Goal: Transaction & Acquisition: Purchase product/service

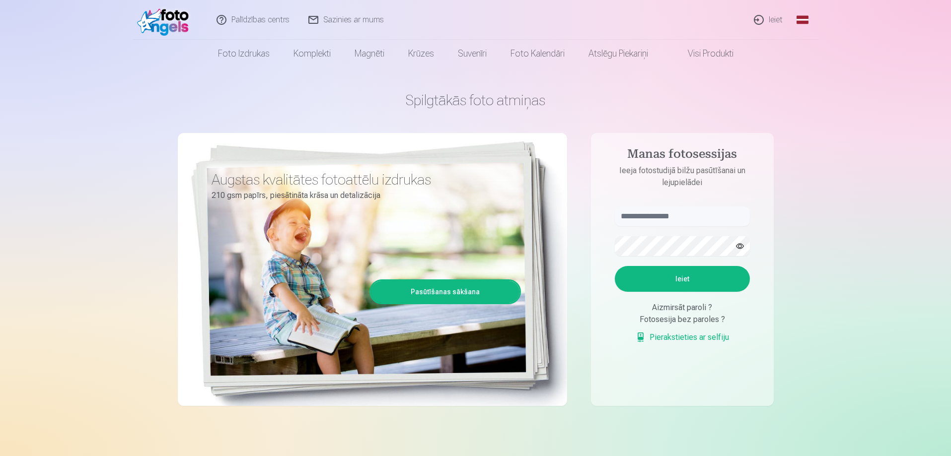
click at [770, 13] on link "Ieiet" at bounding box center [769, 20] width 48 height 40
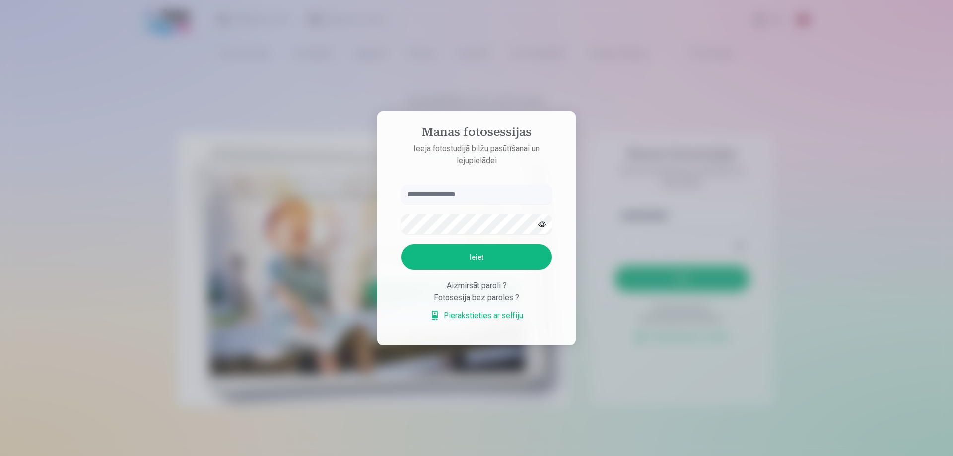
click at [468, 193] on input "text" at bounding box center [476, 195] width 151 height 20
click at [431, 196] on input "text" at bounding box center [476, 195] width 151 height 20
type input "******"
click at [401, 244] on button "Ieiet" at bounding box center [476, 257] width 151 height 26
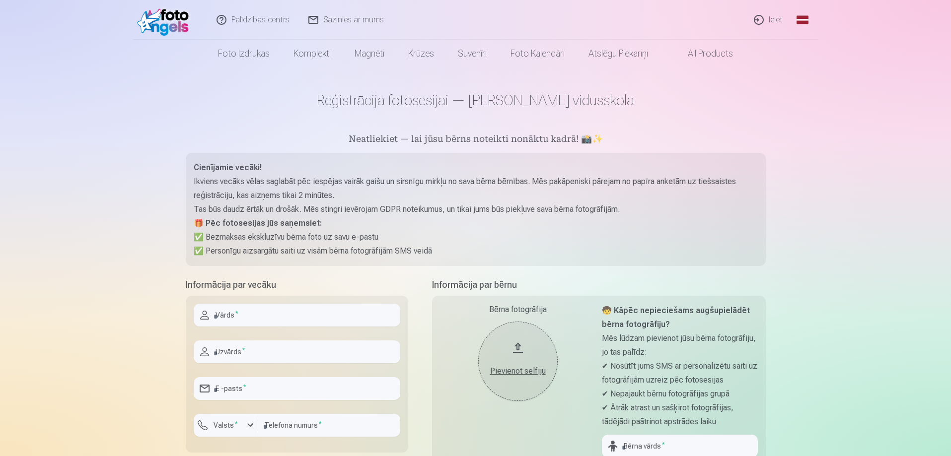
click at [481, 434] on div "Bērna fotogrāfija Pievienot selfiju" at bounding box center [518, 421] width 156 height 235
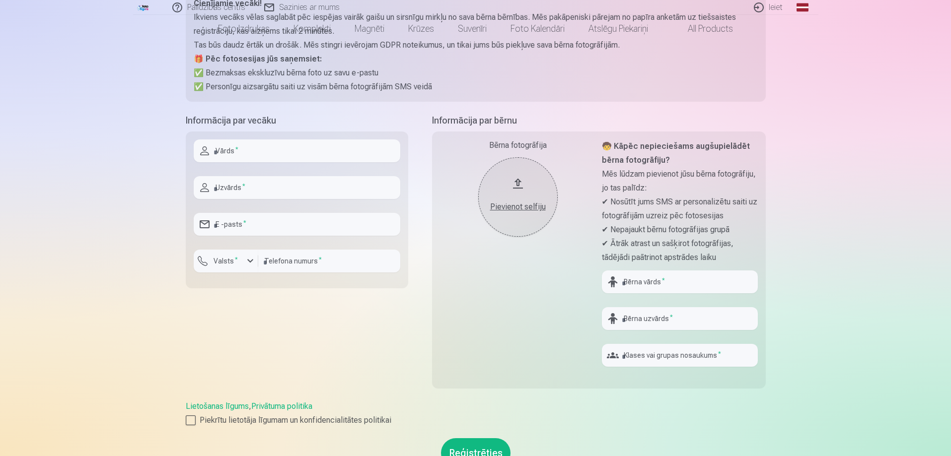
scroll to position [199, 0]
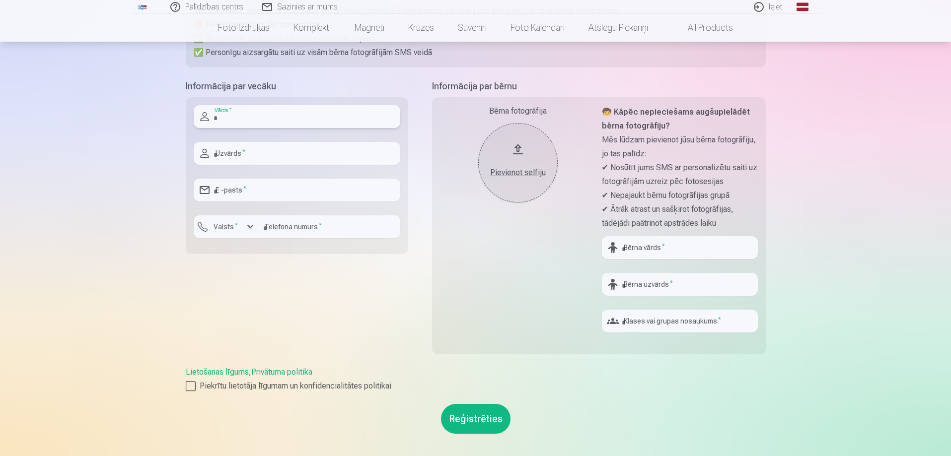
click at [253, 116] on input "text" at bounding box center [297, 116] width 206 height 23
type input "*****"
type input "*******"
type input "**********"
type input "********"
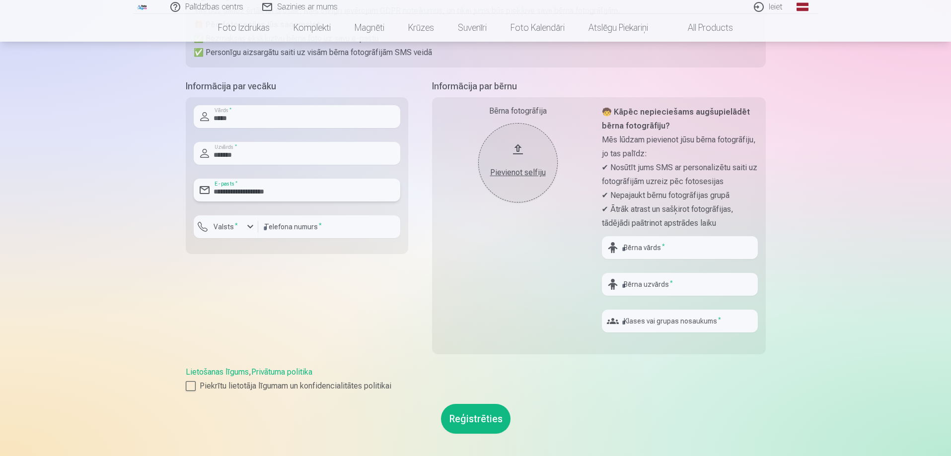
click at [299, 185] on input "**********" at bounding box center [297, 190] width 206 height 23
type input "**********"
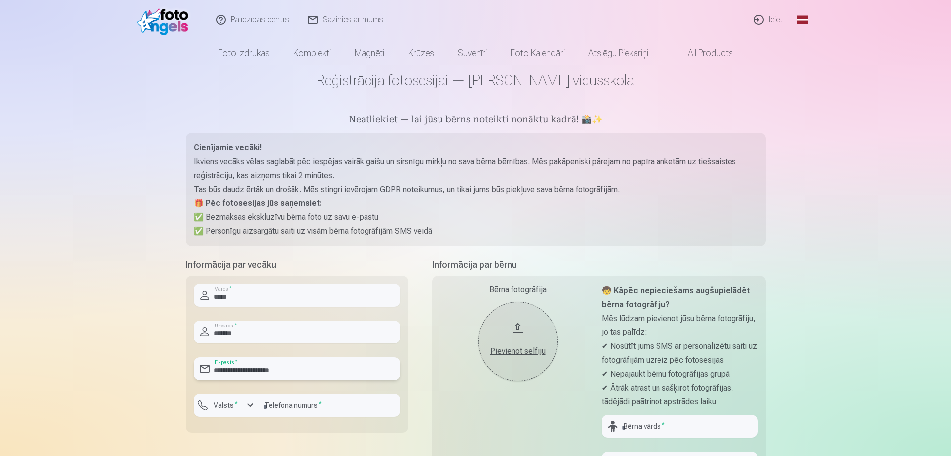
scroll to position [248, 0]
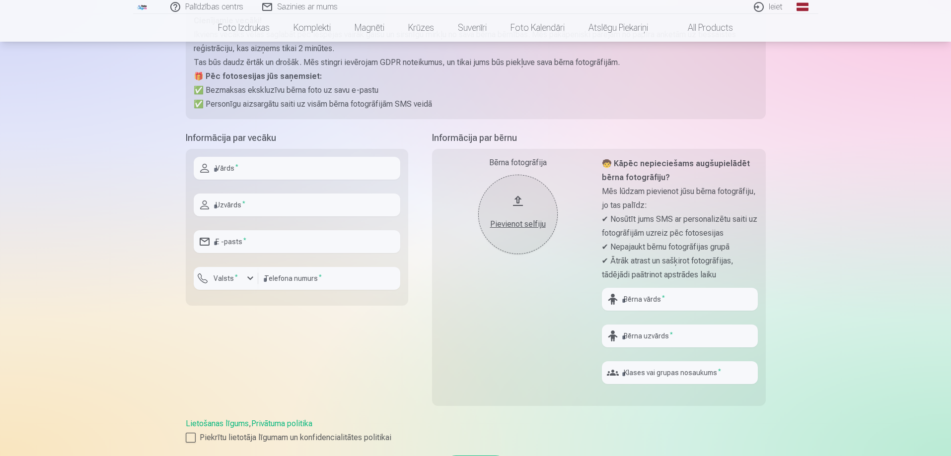
scroll to position [149, 0]
click at [286, 163] on input "text" at bounding box center [297, 166] width 206 height 23
type input "*****"
type input "*******"
type input "**********"
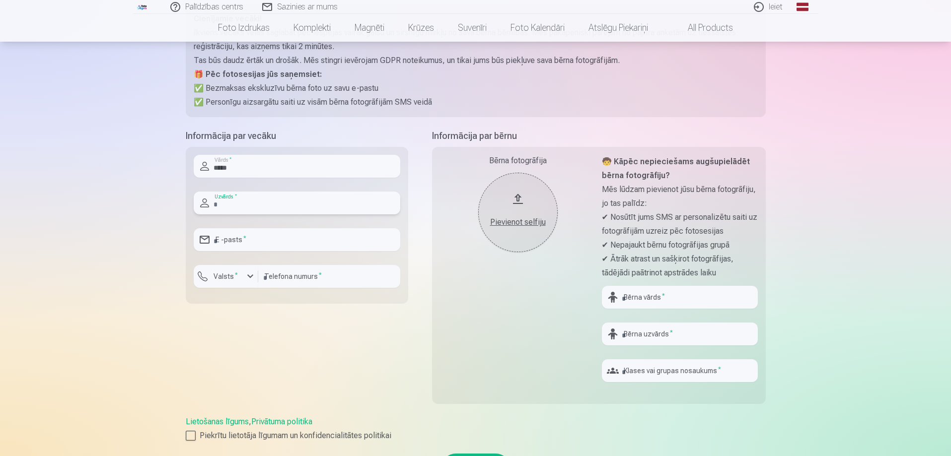
type input "********"
click at [282, 244] on input "**********" at bounding box center [297, 239] width 206 height 23
type input "**********"
click at [669, 297] on input "text" at bounding box center [680, 297] width 156 height 23
type input "*****"
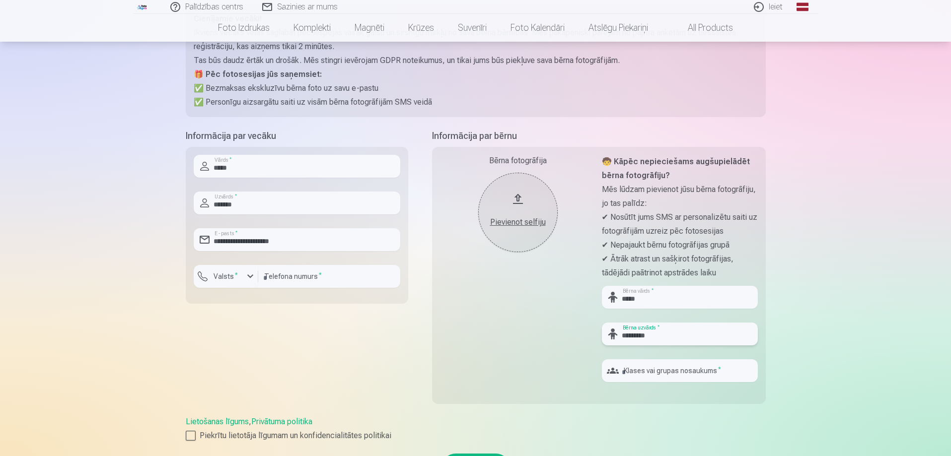
type input "*********"
type input "*"
type input "***"
click at [529, 219] on div "Pievienot selfiju" at bounding box center [518, 222] width 60 height 12
click at [519, 217] on div "Pievienot selfiju" at bounding box center [518, 222] width 60 height 12
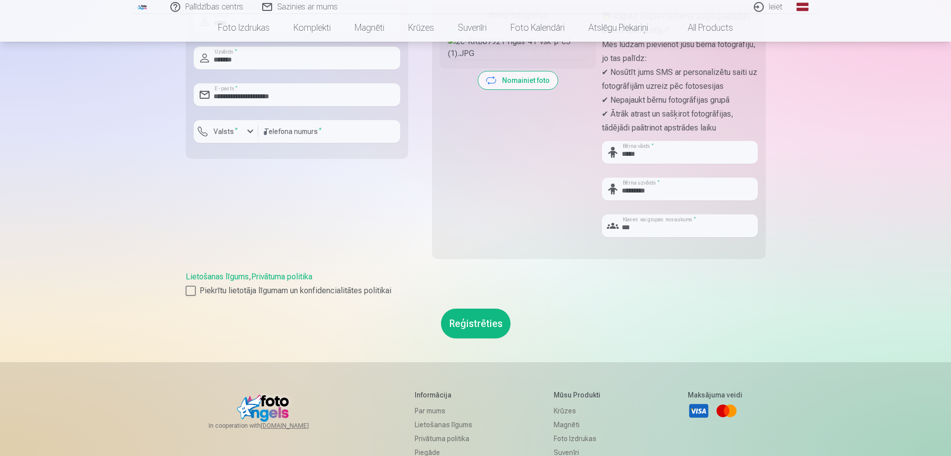
scroll to position [298, 0]
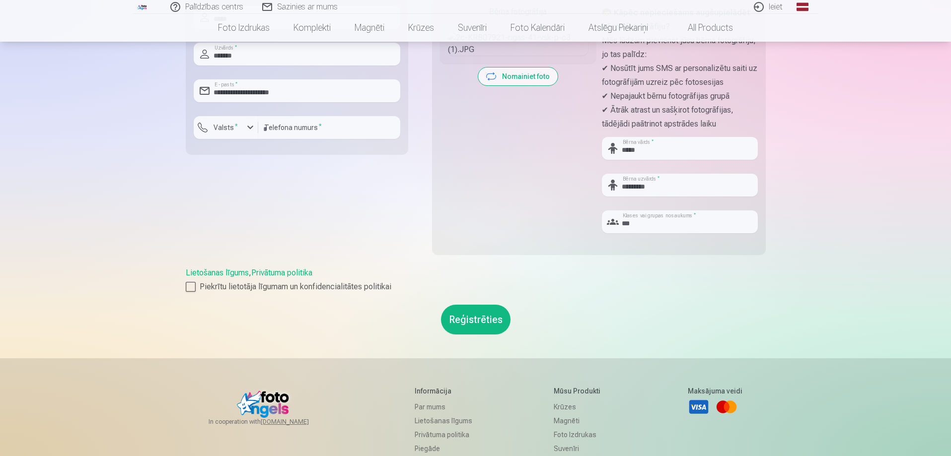
click at [470, 316] on button "Reģistrēties" at bounding box center [475, 320] width 69 height 30
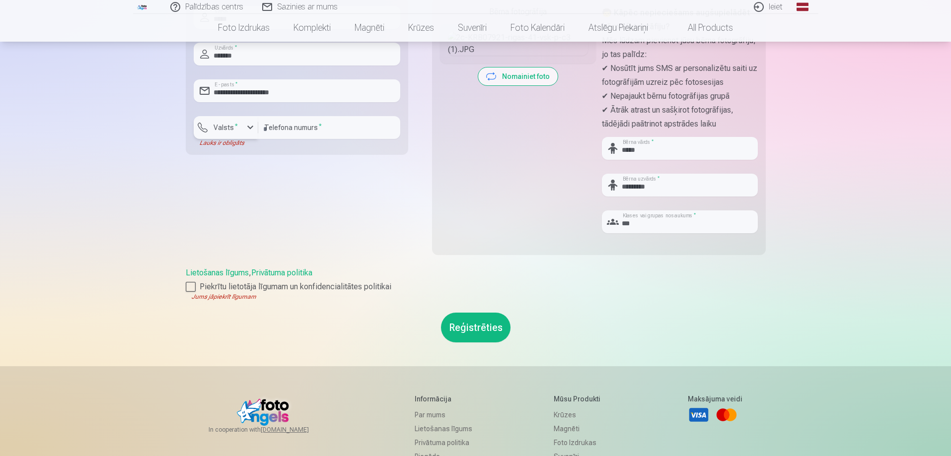
click at [240, 125] on div "button" at bounding box center [228, 129] width 30 height 10
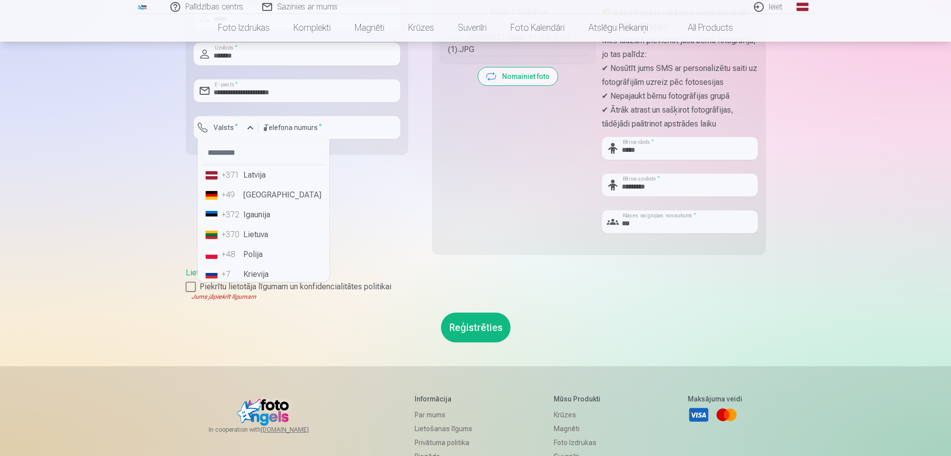
click at [255, 169] on li "+371 Latvija" at bounding box center [264, 175] width 124 height 20
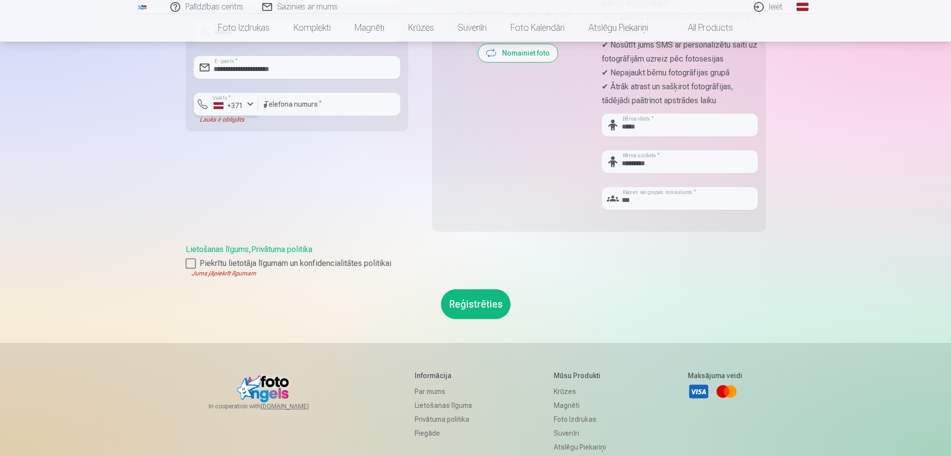
scroll to position [447, 0]
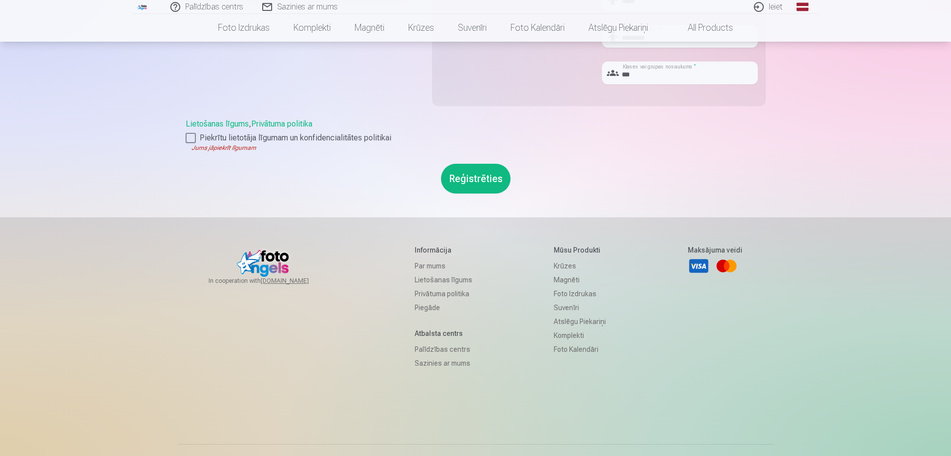
click at [471, 180] on button "Reģistrēties" at bounding box center [475, 179] width 69 height 30
click at [191, 133] on div at bounding box center [191, 138] width 10 height 10
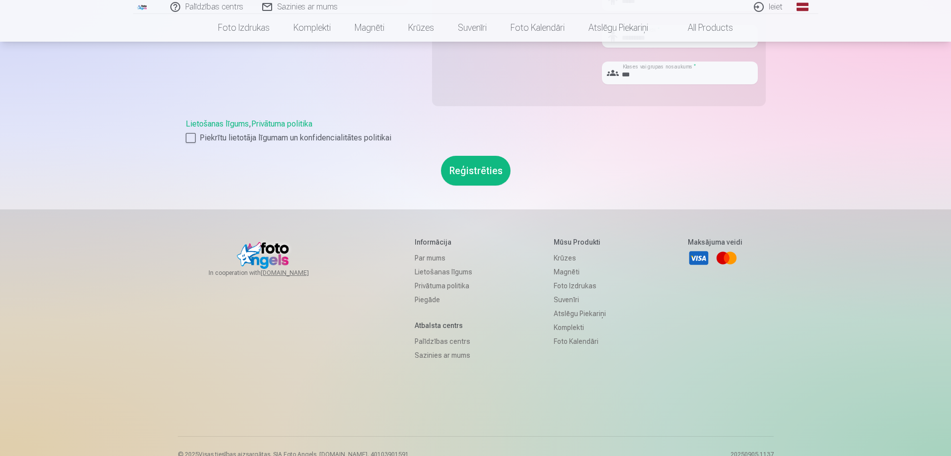
click at [471, 165] on button "Reģistrēties" at bounding box center [475, 171] width 69 height 30
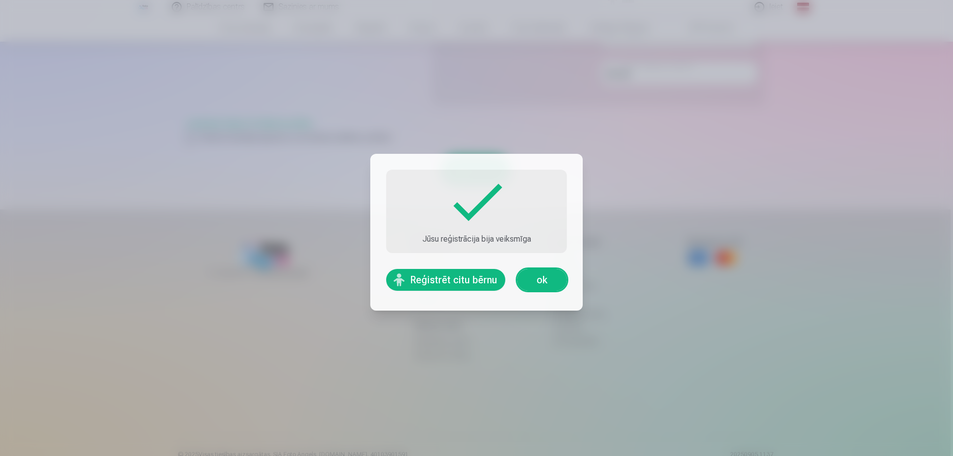
drag, startPoint x: 445, startPoint y: 276, endPoint x: 437, endPoint y: 283, distance: 10.5
click at [443, 278] on button "Reģistrēt citu bērnu" at bounding box center [445, 280] width 119 height 22
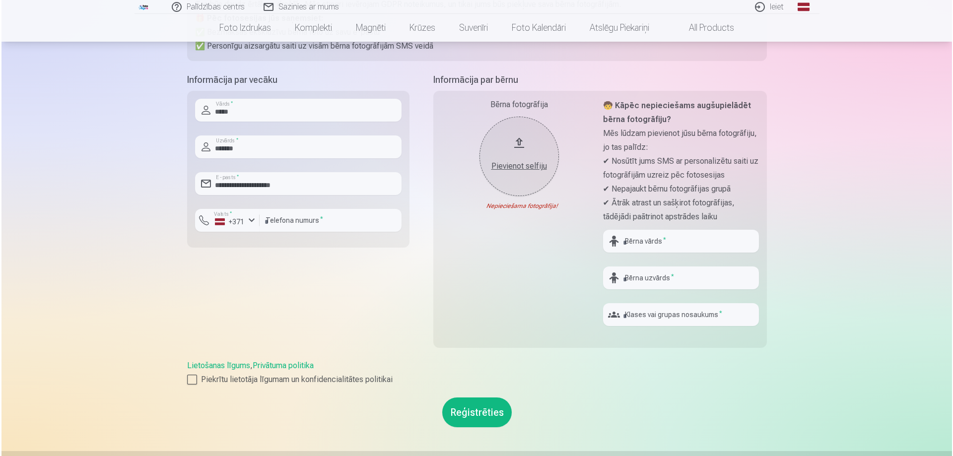
scroll to position [199, 0]
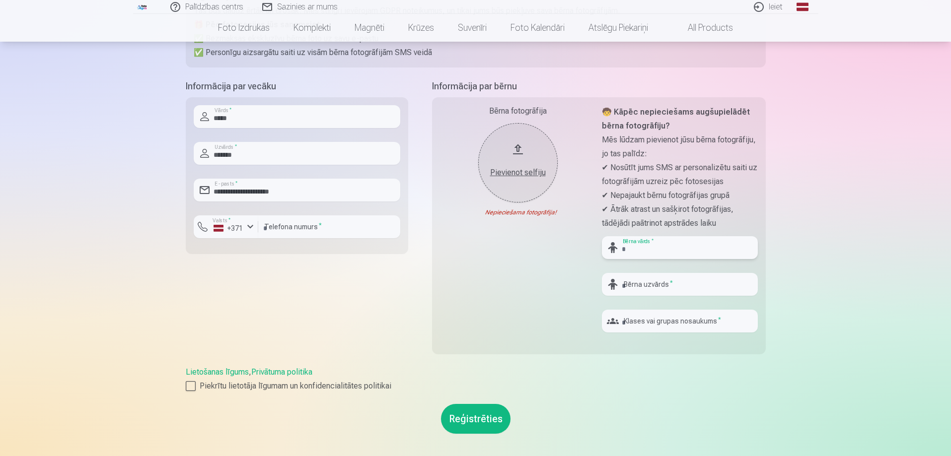
click at [648, 246] on input "text" at bounding box center [680, 247] width 156 height 23
type input "*******"
type input "*********"
type input "***"
click at [511, 155] on button "Pievienot selfiju" at bounding box center [517, 162] width 79 height 79
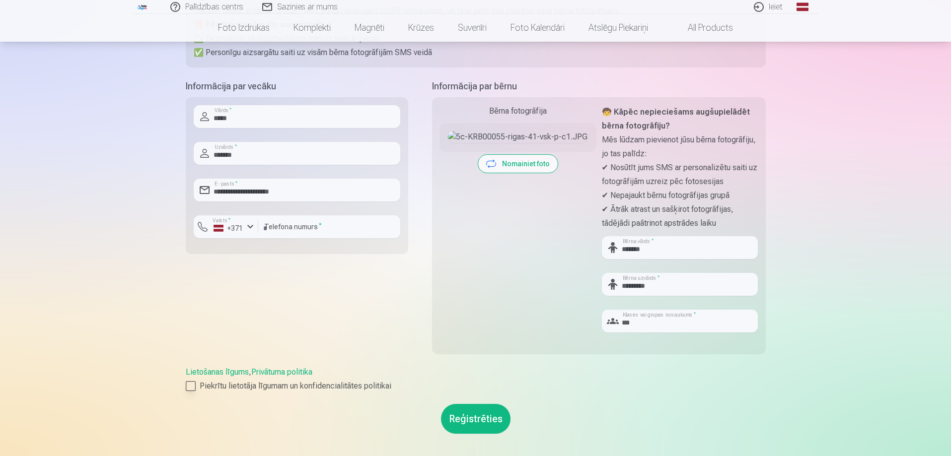
click at [190, 388] on div at bounding box center [191, 386] width 10 height 10
click at [475, 419] on button "Reģistrēties" at bounding box center [475, 419] width 69 height 30
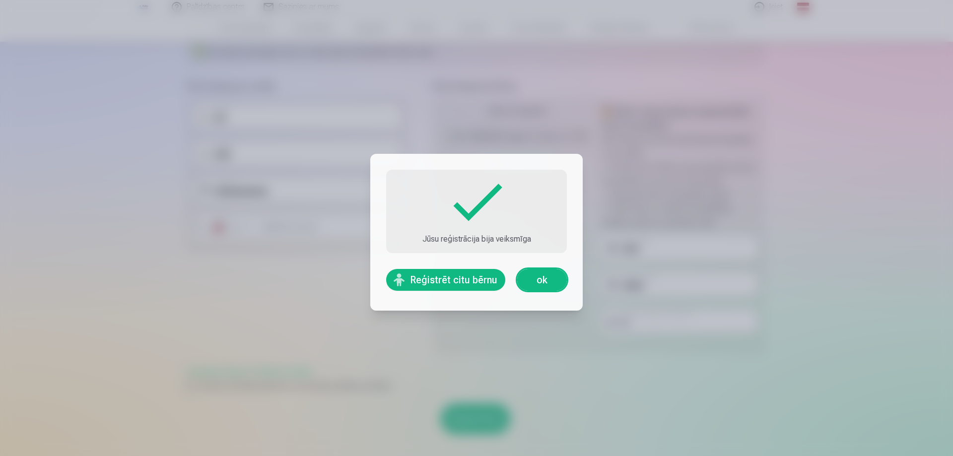
click at [545, 272] on link "ok" at bounding box center [542, 280] width 50 height 22
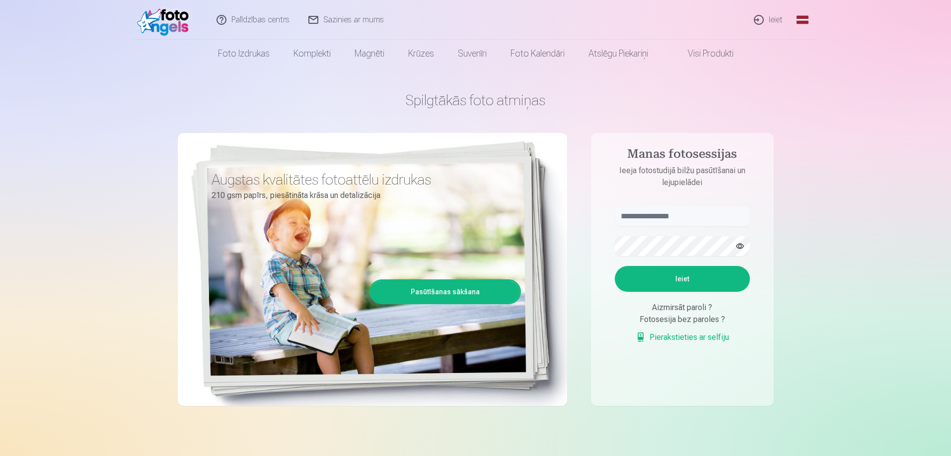
click at [663, 337] on link "Pierakstieties ar selfiju" at bounding box center [681, 338] width 93 height 12
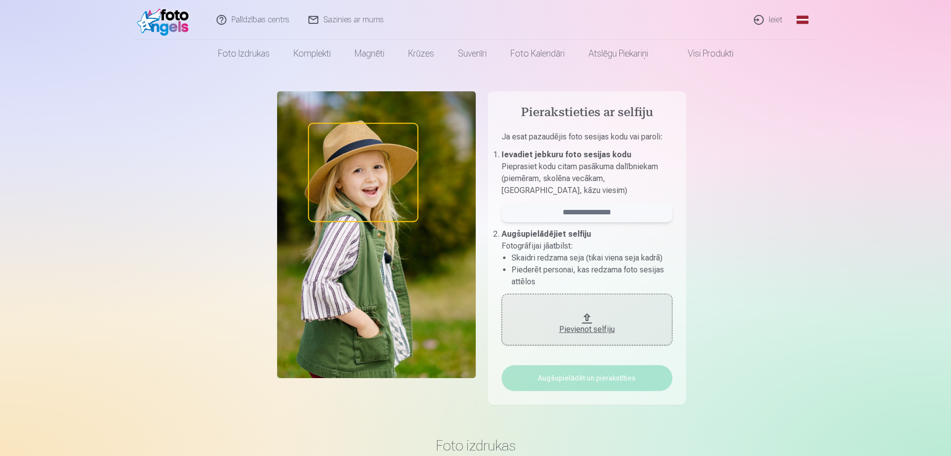
click at [576, 211] on input "email" at bounding box center [586, 213] width 171 height 20
click at [584, 327] on div "Pievienot selfiju" at bounding box center [586, 330] width 151 height 12
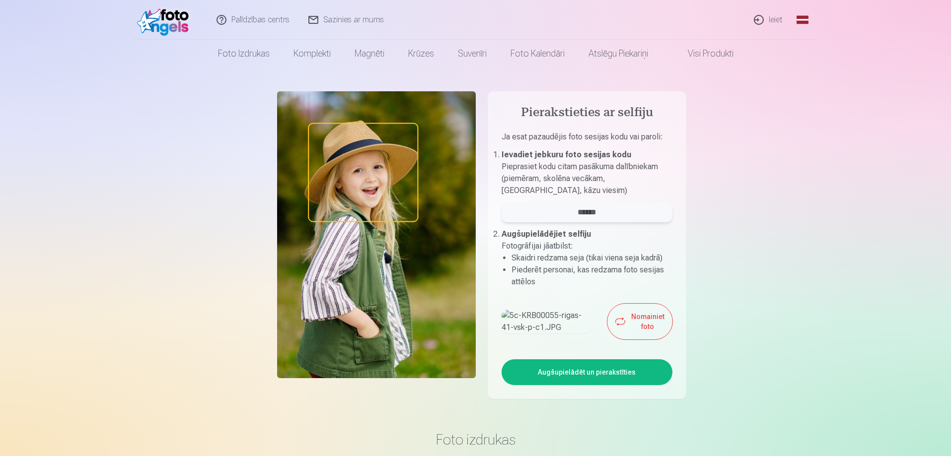
drag, startPoint x: 612, startPoint y: 216, endPoint x: 488, endPoint y: 209, distance: 124.3
click at [488, 210] on aside "Pierakstieties ar selfiju Ja esat pazaudējis foto sesijas kodu vai paroli : Iev…" at bounding box center [586, 245] width 199 height 308
type input "******"
click at [612, 385] on button "Augšupielādēt un pierakstīties" at bounding box center [586, 372] width 171 height 26
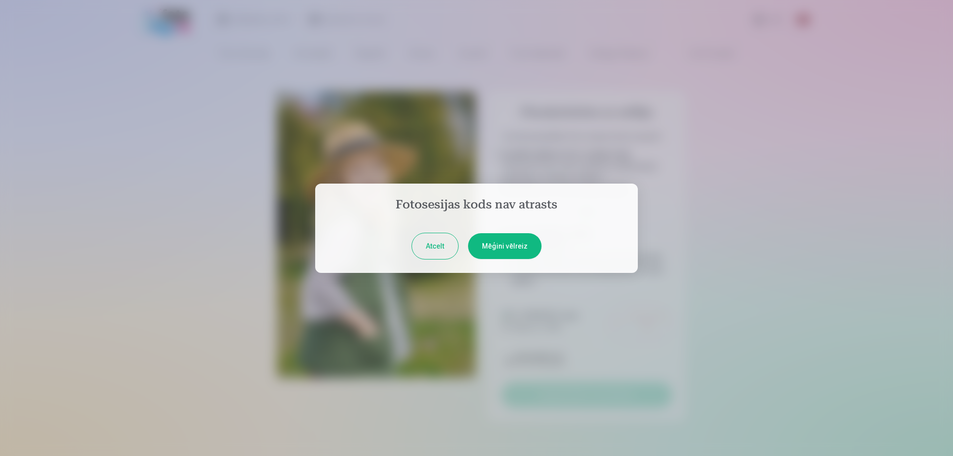
click at [496, 239] on button "Mēģini vēlreiz" at bounding box center [504, 246] width 73 height 26
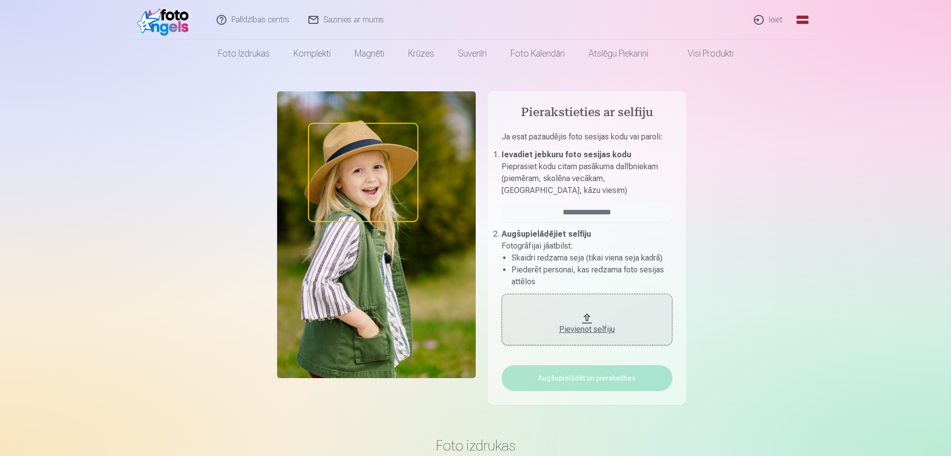
click at [773, 20] on link "Ieiet" at bounding box center [769, 20] width 48 height 40
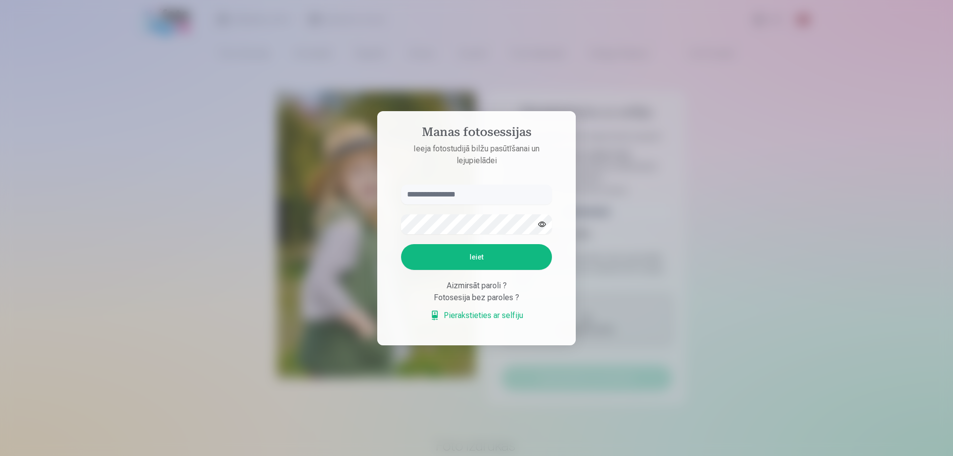
click at [480, 314] on link "Pierakstieties ar selfiju" at bounding box center [476, 316] width 93 height 12
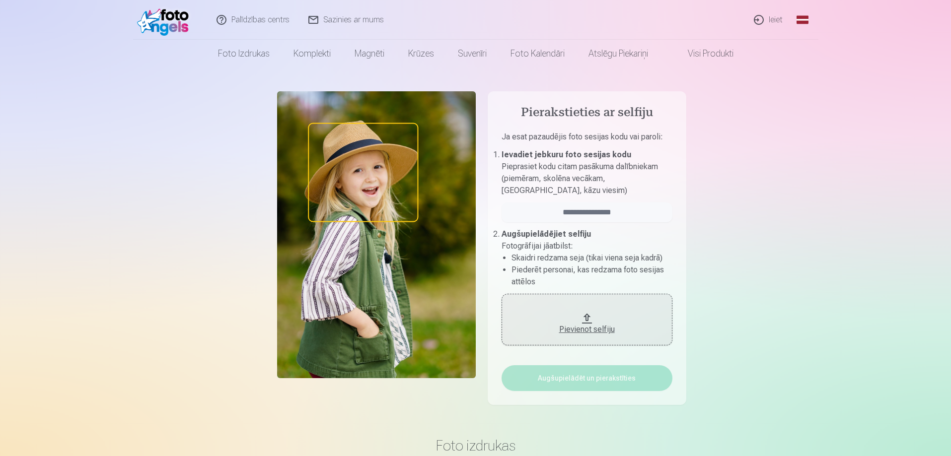
click at [358, 169] on img at bounding box center [376, 234] width 199 height 287
click at [583, 329] on div "Pievienot selfiju" at bounding box center [586, 330] width 151 height 12
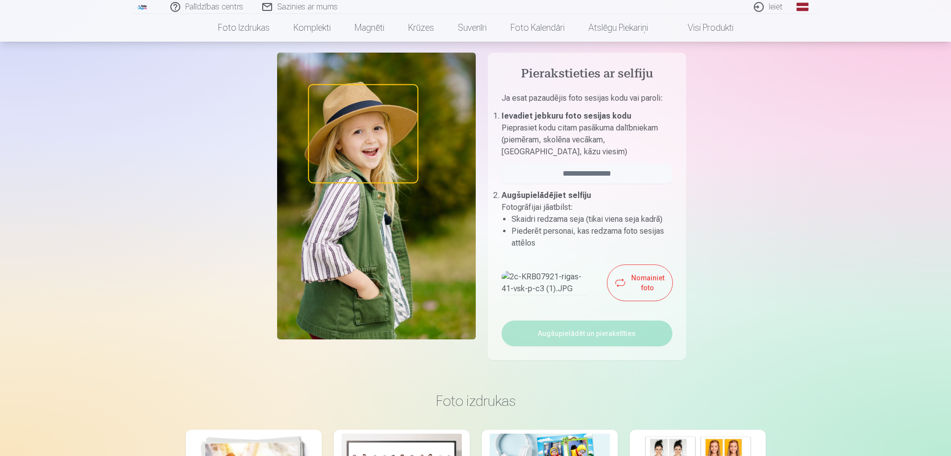
scroll to position [99, 0]
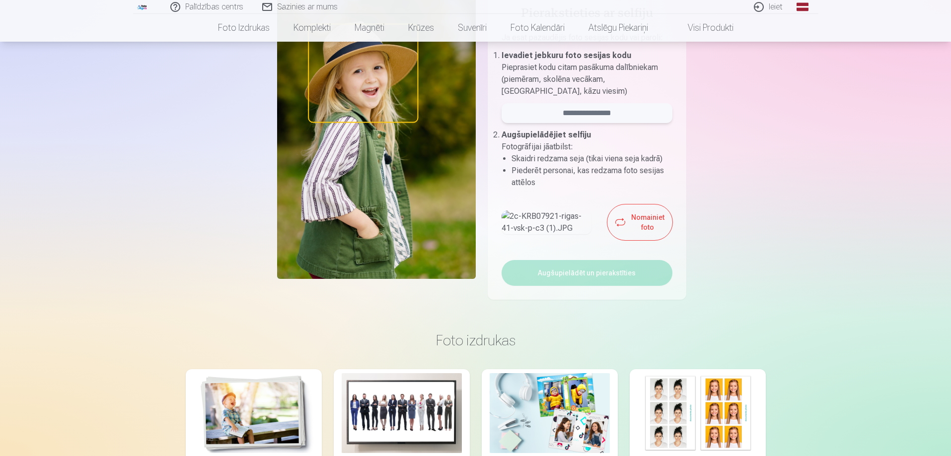
click at [585, 109] on input "email" at bounding box center [586, 113] width 171 height 20
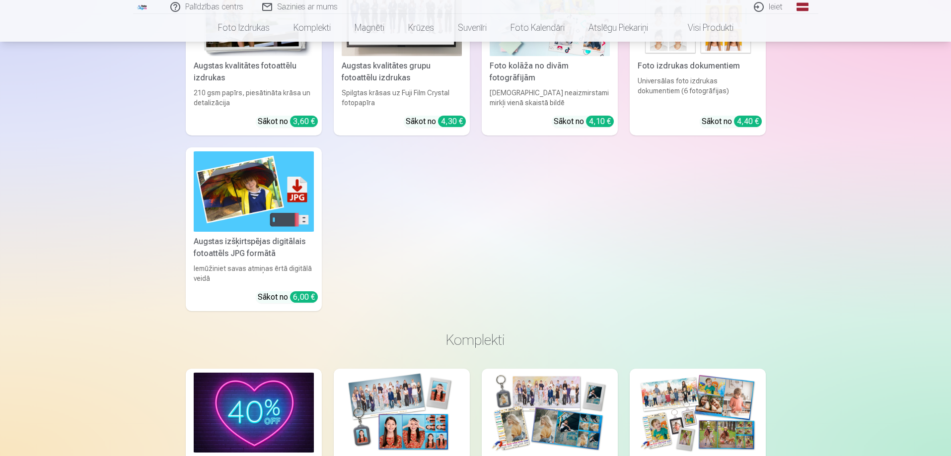
scroll to position [745, 0]
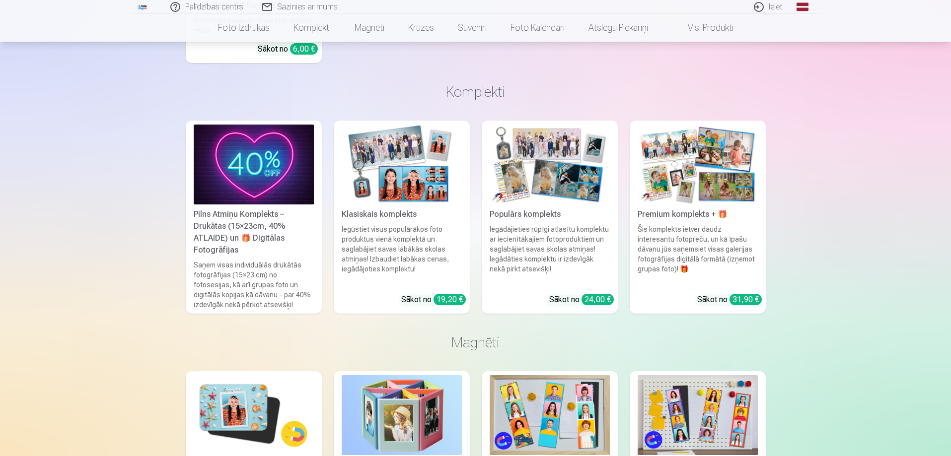
click at [391, 196] on img at bounding box center [401, 165] width 120 height 80
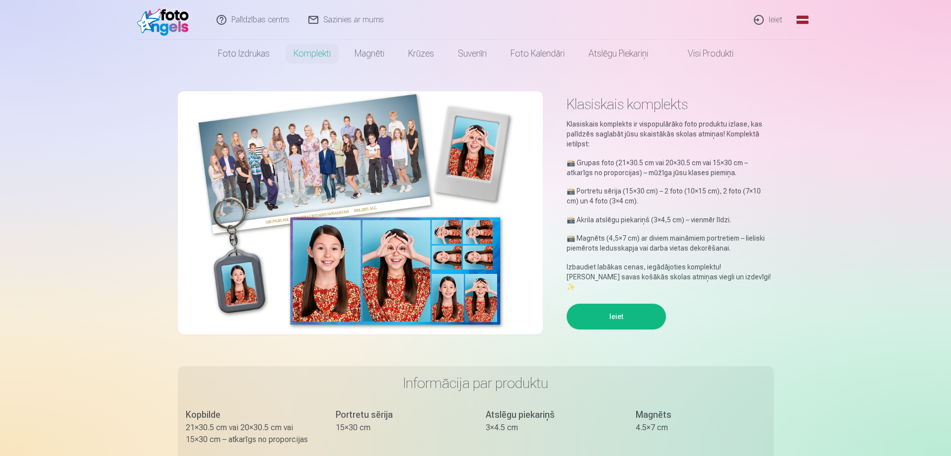
click at [156, 19] on img at bounding box center [165, 20] width 57 height 32
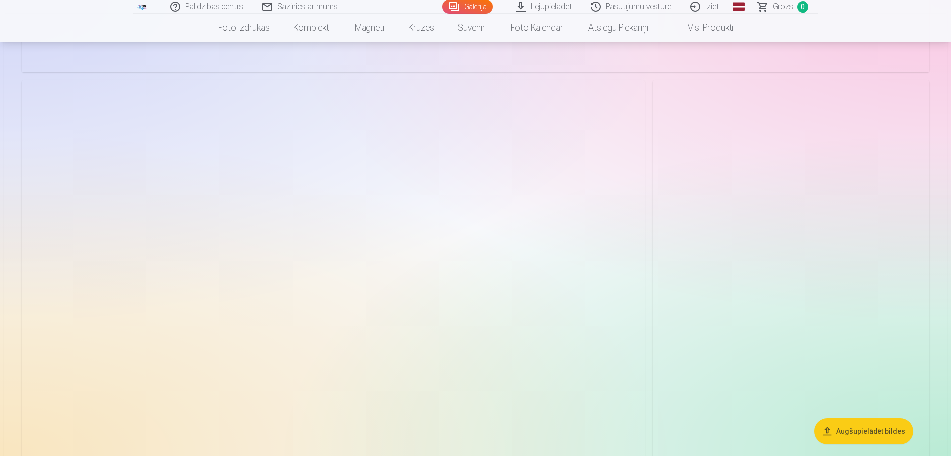
scroll to position [4765, 0]
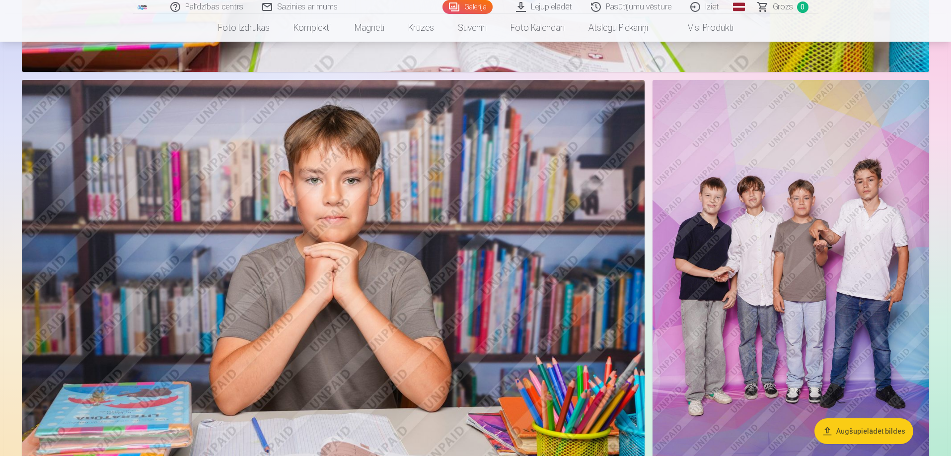
click at [868, 430] on button "Augšupielādēt bildes" at bounding box center [863, 431] width 99 height 26
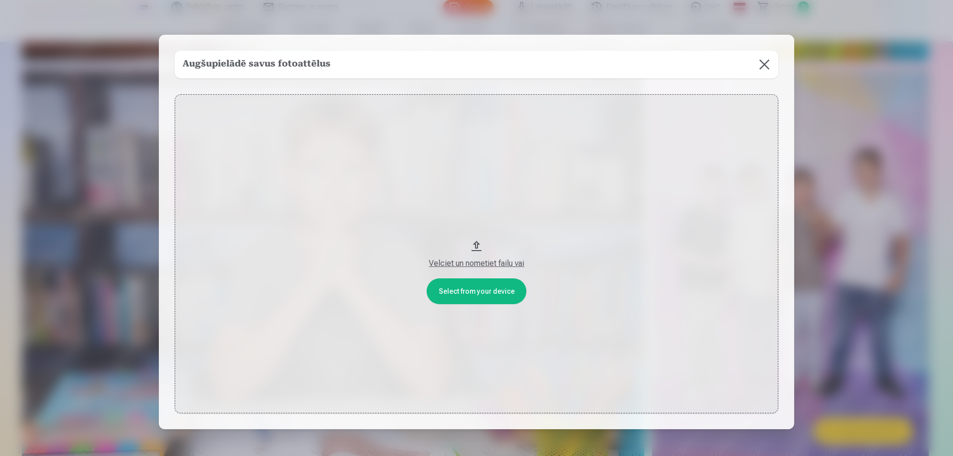
click at [760, 64] on button at bounding box center [764, 65] width 28 height 28
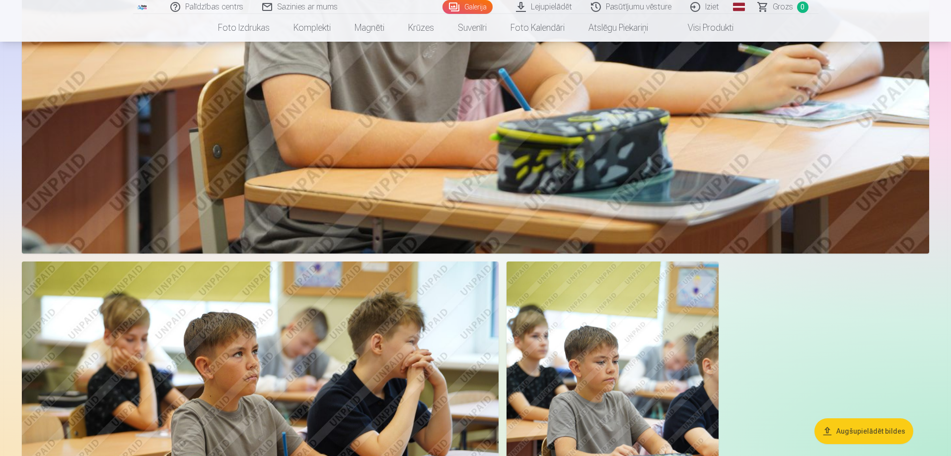
scroll to position [7059, 0]
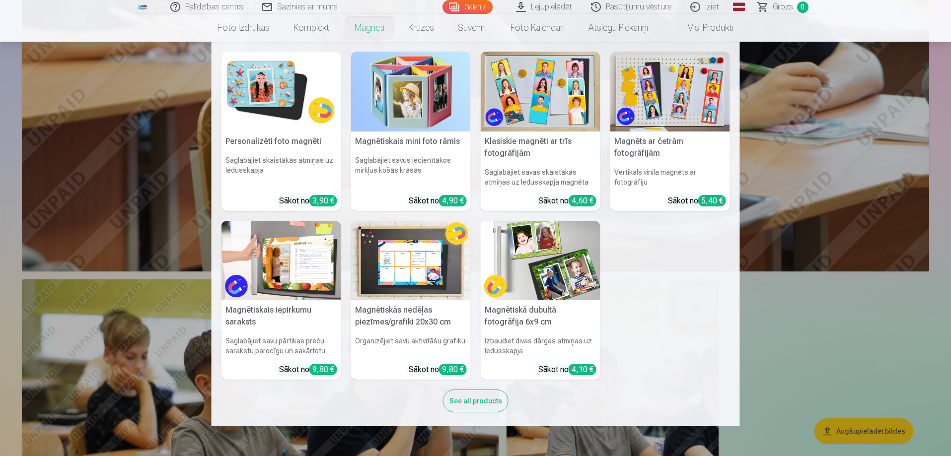
click at [255, 93] on img at bounding box center [281, 92] width 120 height 80
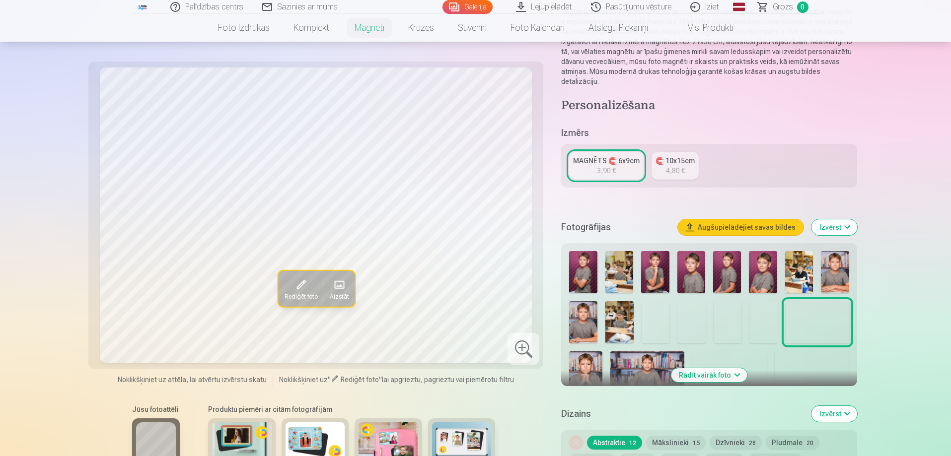
scroll to position [149, 0]
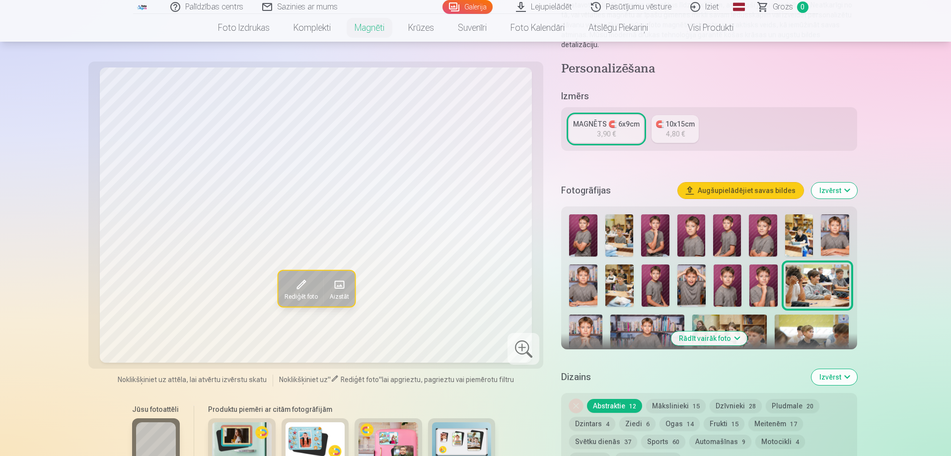
click at [710, 332] on button "Rādīt vairāk foto" at bounding box center [709, 339] width 76 height 14
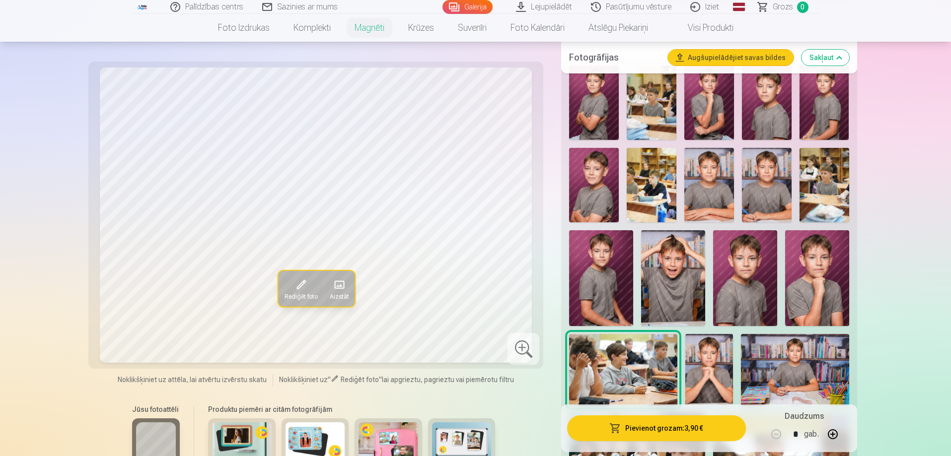
scroll to position [248, 0]
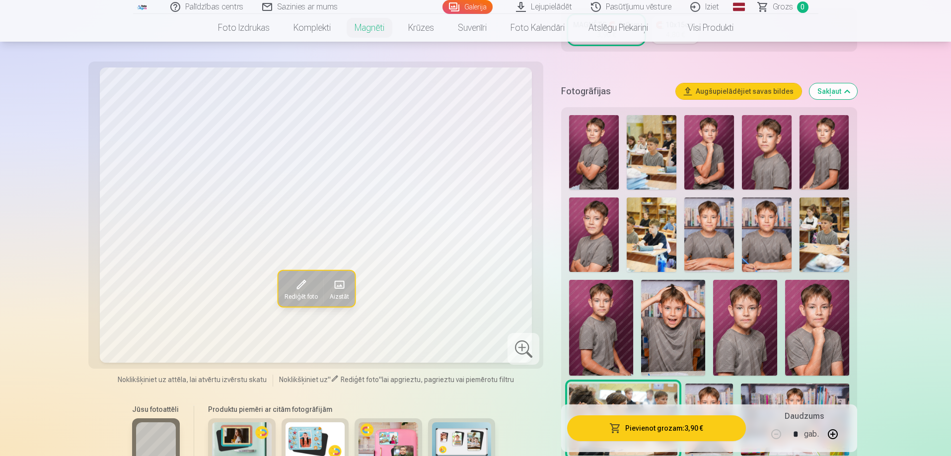
click at [838, 83] on button "Sakļaut" at bounding box center [833, 91] width 48 height 16
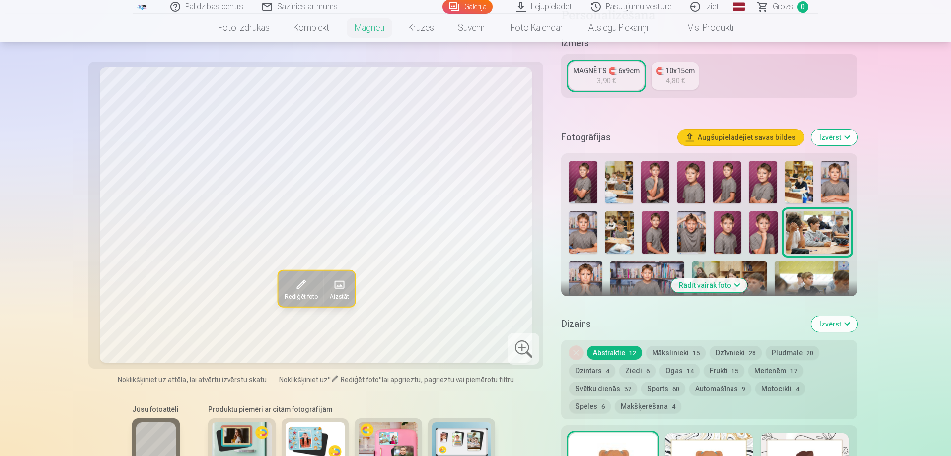
scroll to position [173, 0]
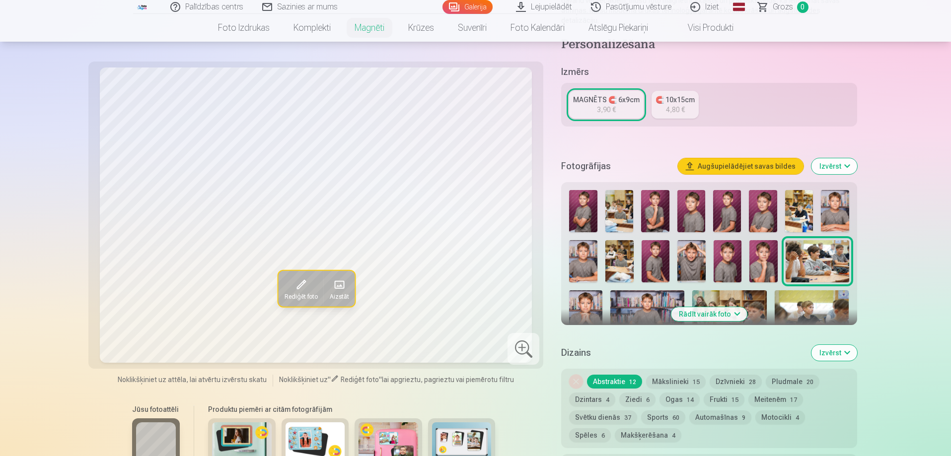
click at [829, 158] on button "Izvērst" at bounding box center [834, 166] width 46 height 16
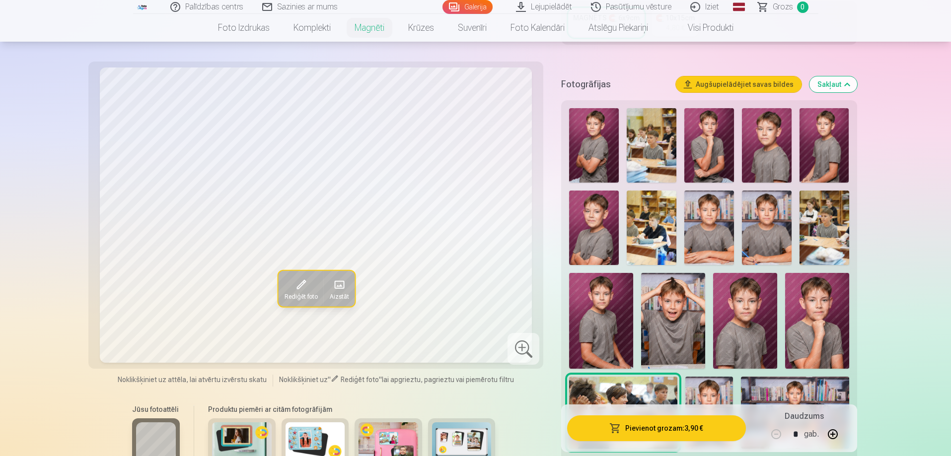
scroll to position [273, 0]
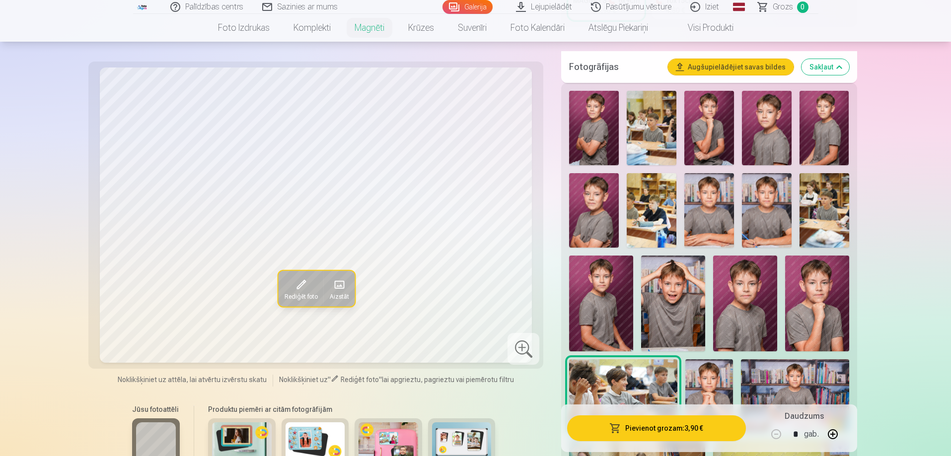
click at [752, 298] on img at bounding box center [745, 304] width 64 height 96
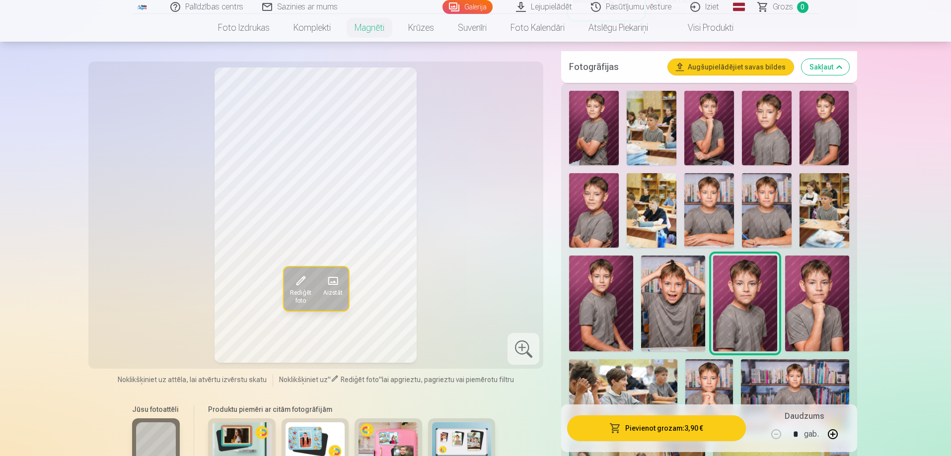
click at [298, 285] on span at bounding box center [300, 281] width 16 height 16
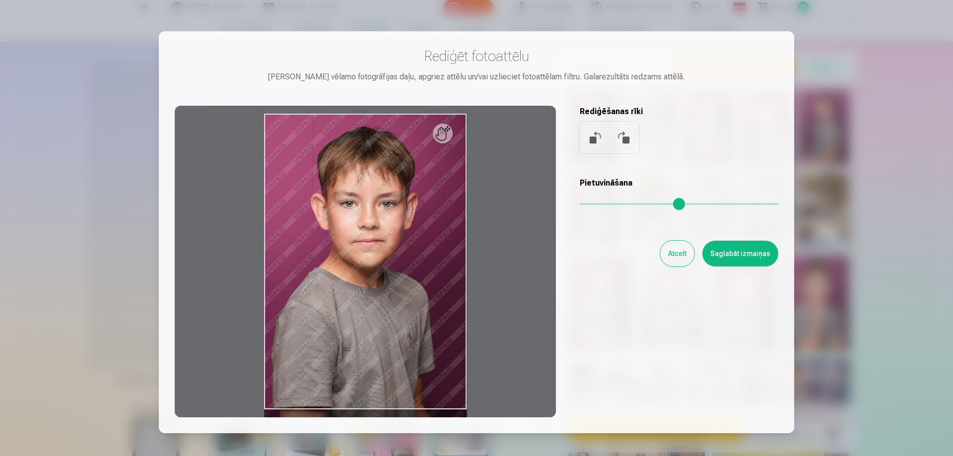
click at [594, 138] on button at bounding box center [596, 138] width 24 height 24
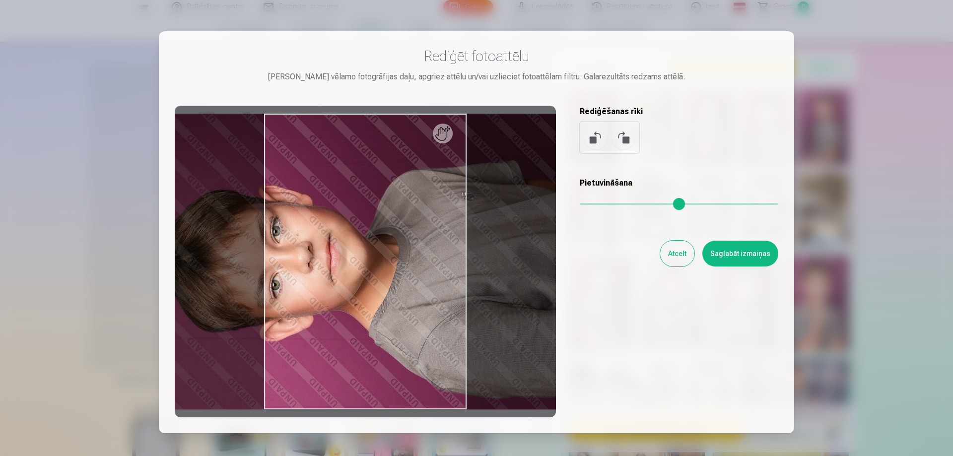
click at [593, 138] on button at bounding box center [596, 138] width 24 height 24
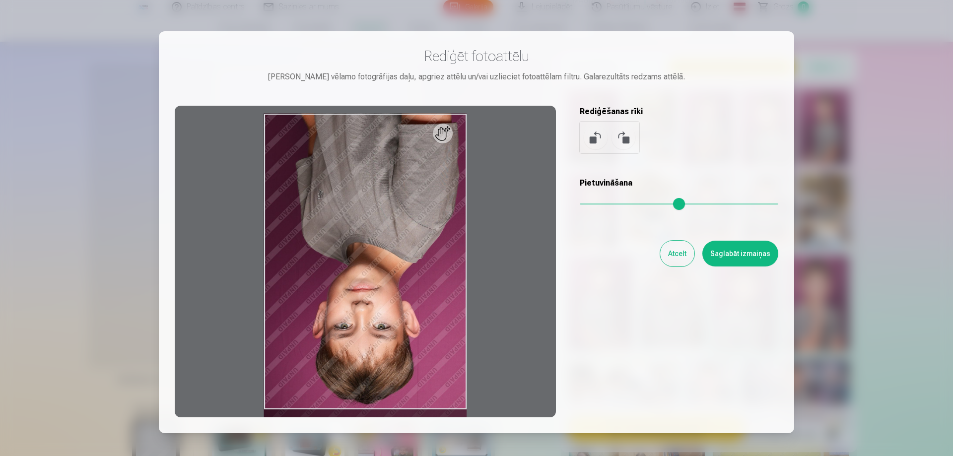
click at [593, 138] on button at bounding box center [596, 138] width 24 height 24
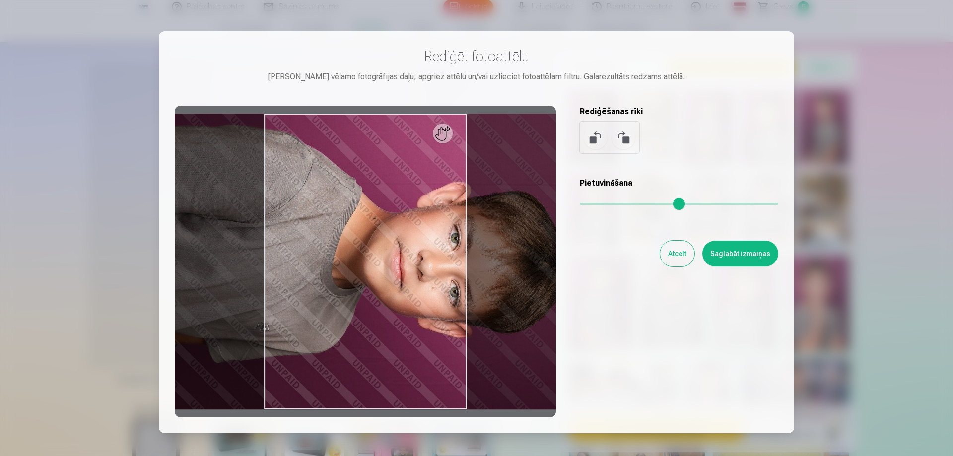
click at [593, 138] on button at bounding box center [596, 138] width 24 height 24
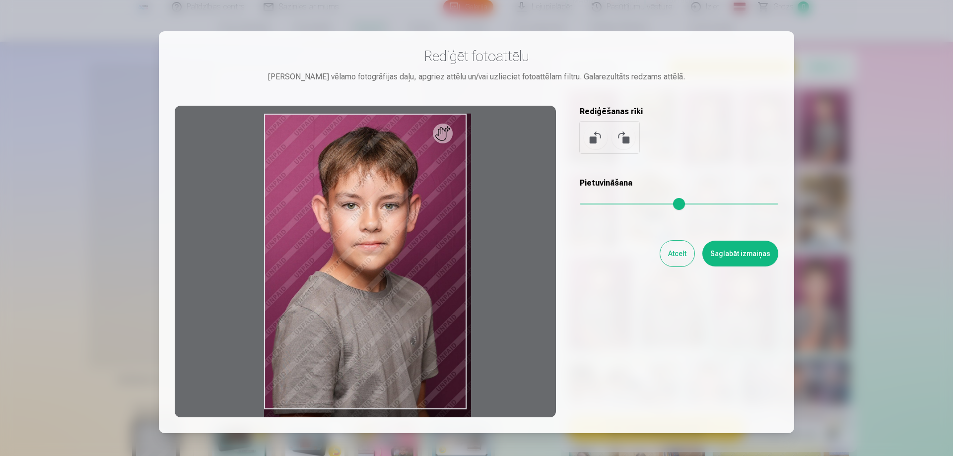
type input "*"
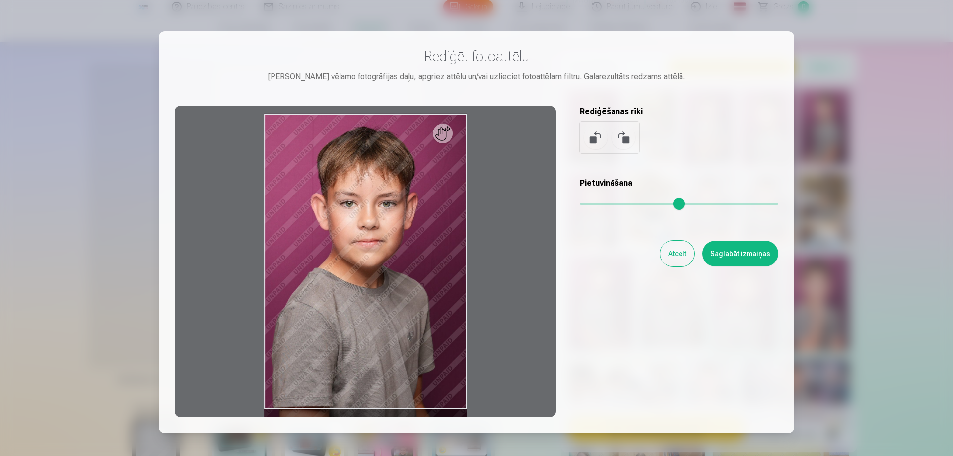
drag, startPoint x: 583, startPoint y: 208, endPoint x: 576, endPoint y: 203, distance: 8.8
click at [580, 203] on input "range" at bounding box center [679, 204] width 199 height 2
click at [675, 254] on button "Atcelt" at bounding box center [677, 254] width 34 height 26
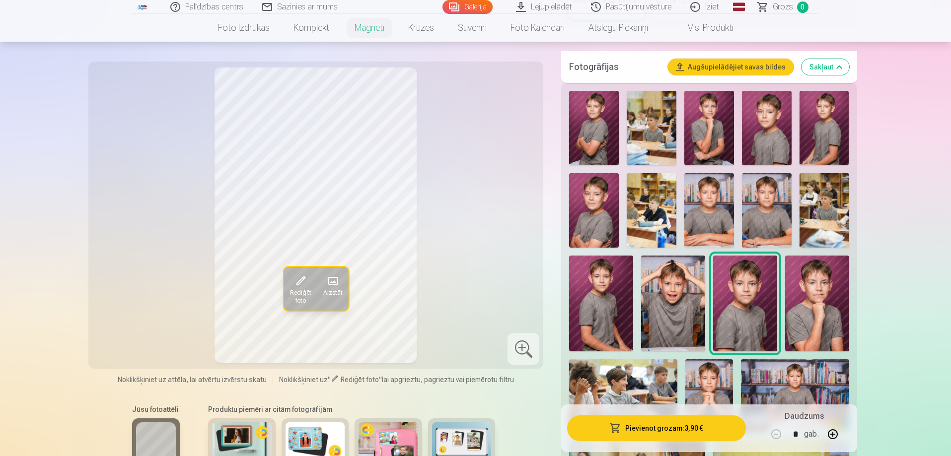
click at [833, 435] on button "button" at bounding box center [832, 434] width 24 height 24
type input "*"
click at [648, 427] on button "Pievienot grozam : 15,60 €" at bounding box center [656, 428] width 178 height 26
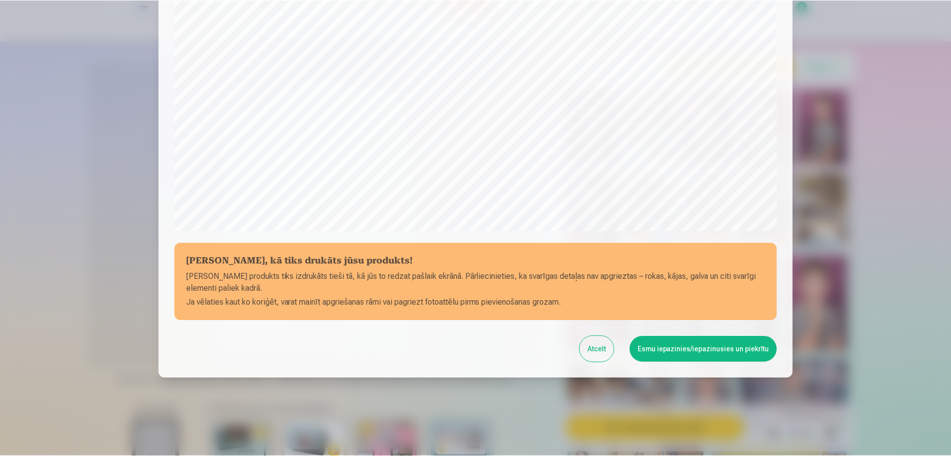
scroll to position [259, 0]
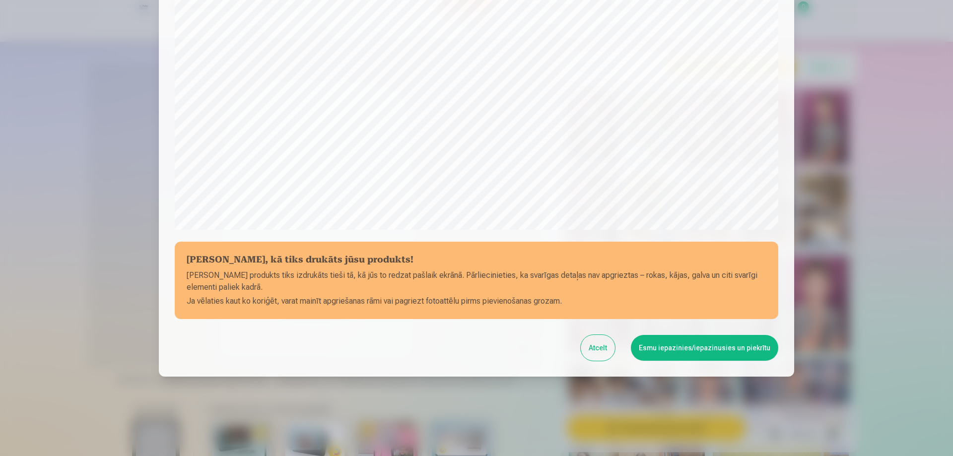
click at [720, 340] on button "Esmu iepazinies/iepazinusies un piekrītu" at bounding box center [704, 348] width 147 height 26
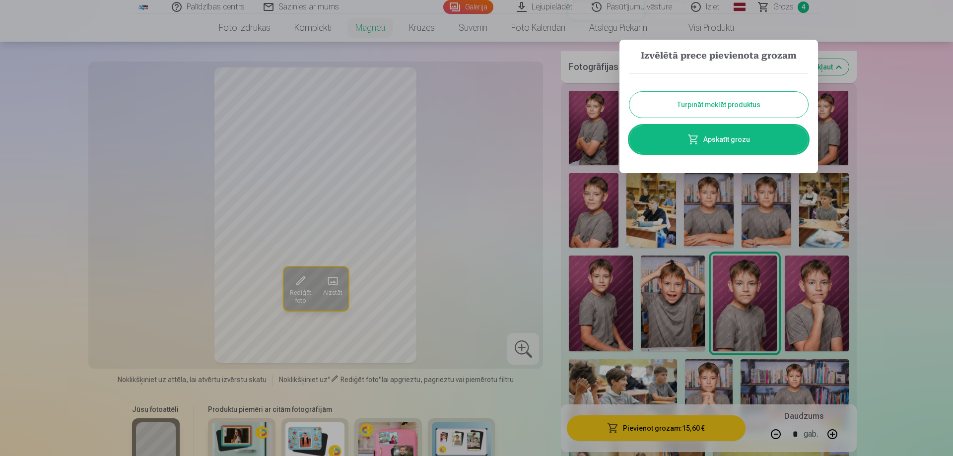
click at [716, 107] on button "Turpināt meklēt produktus" at bounding box center [718, 105] width 179 height 26
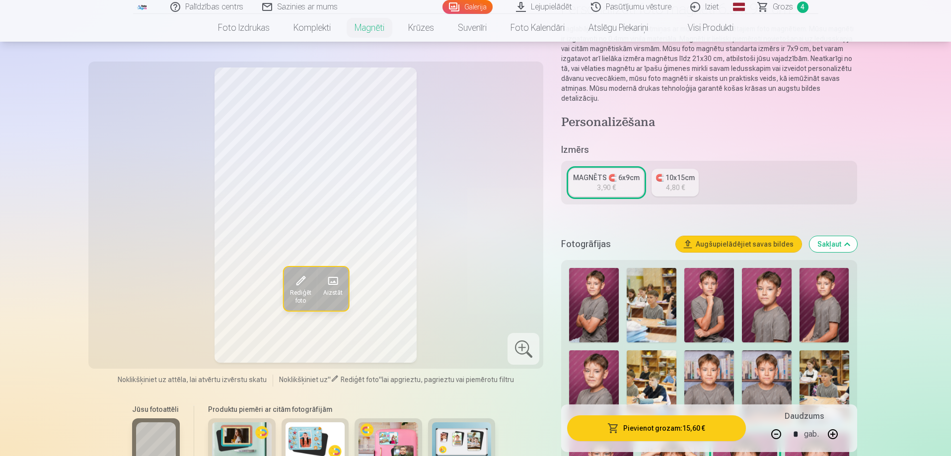
scroll to position [0, 0]
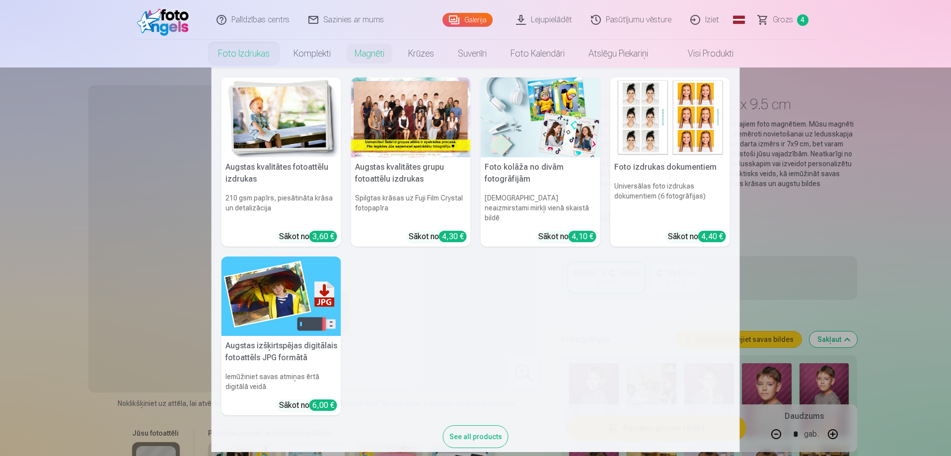
click at [228, 53] on link "Foto izdrukas" at bounding box center [243, 54] width 75 height 28
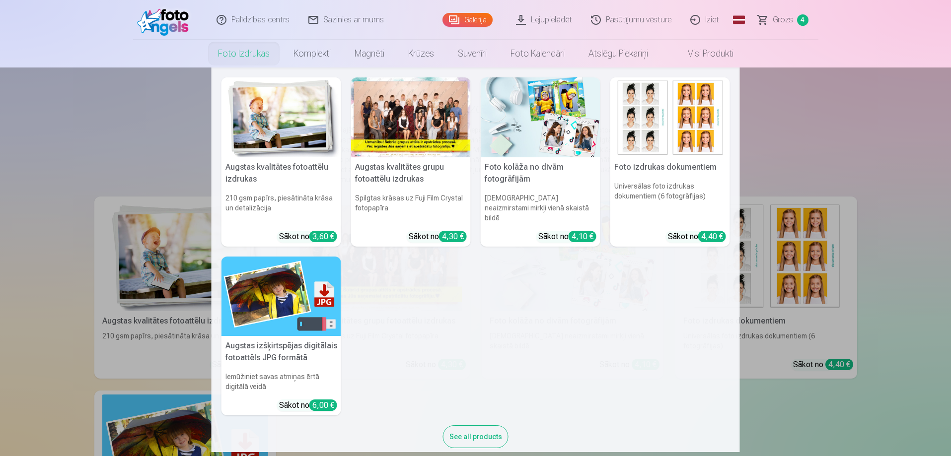
click at [142, 261] on nav "Augstas kvalitātes fotoattēlu izdrukas 210 gsm papīrs, piesātināta krāsa un det…" at bounding box center [475, 260] width 951 height 385
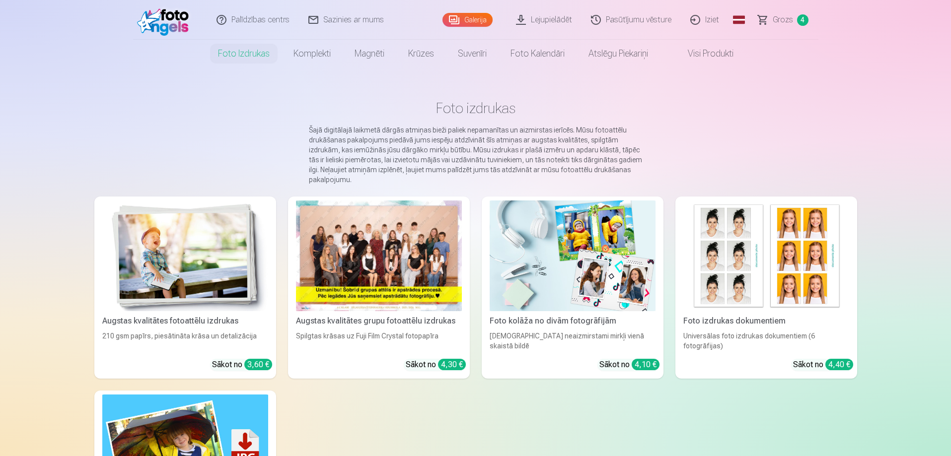
click at [194, 251] on img at bounding box center [185, 256] width 166 height 111
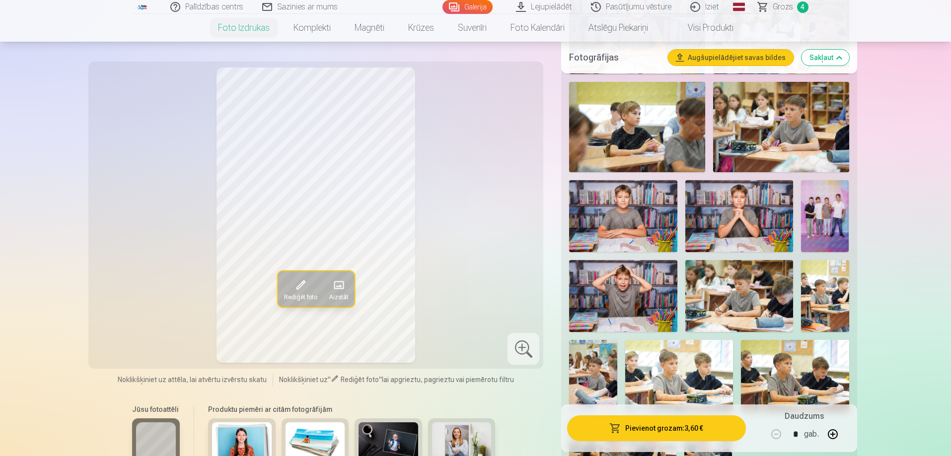
scroll to position [745, 0]
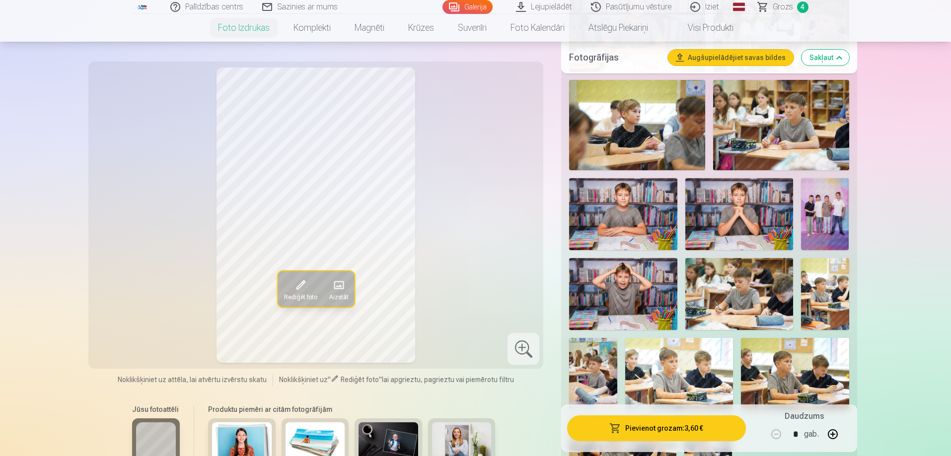
click at [824, 209] on img at bounding box center [825, 214] width 48 height 72
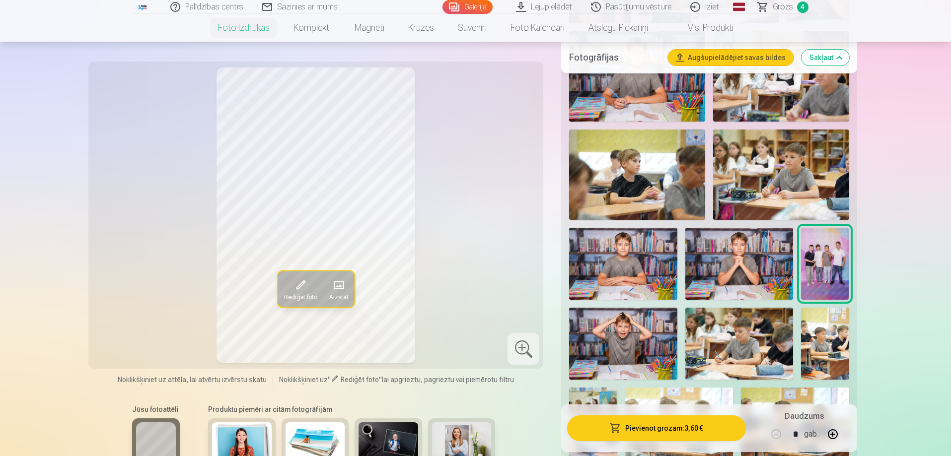
click at [297, 286] on span at bounding box center [300, 285] width 16 height 16
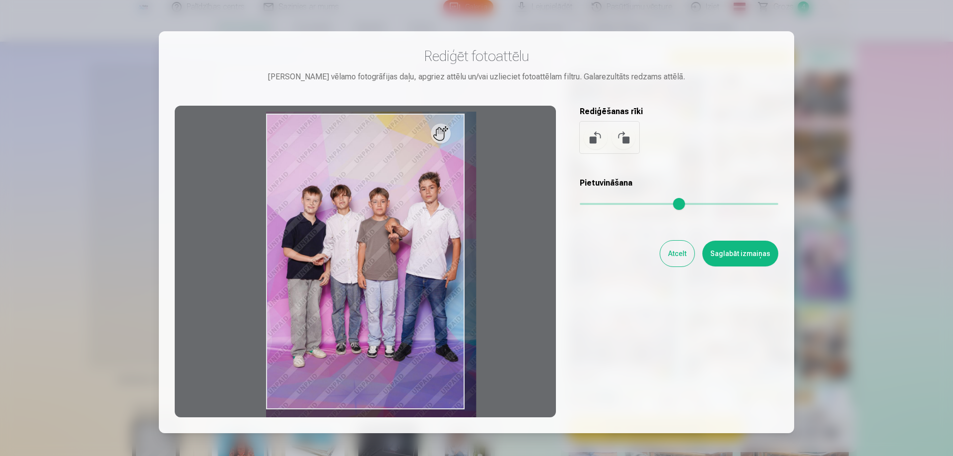
click at [590, 203] on input "range" at bounding box center [679, 204] width 199 height 2
type input "****"
drag, startPoint x: 748, startPoint y: 247, endPoint x: 749, endPoint y: 254, distance: 7.0
click at [749, 247] on button "Saglabāt izmaiņas" at bounding box center [740, 254] width 76 height 26
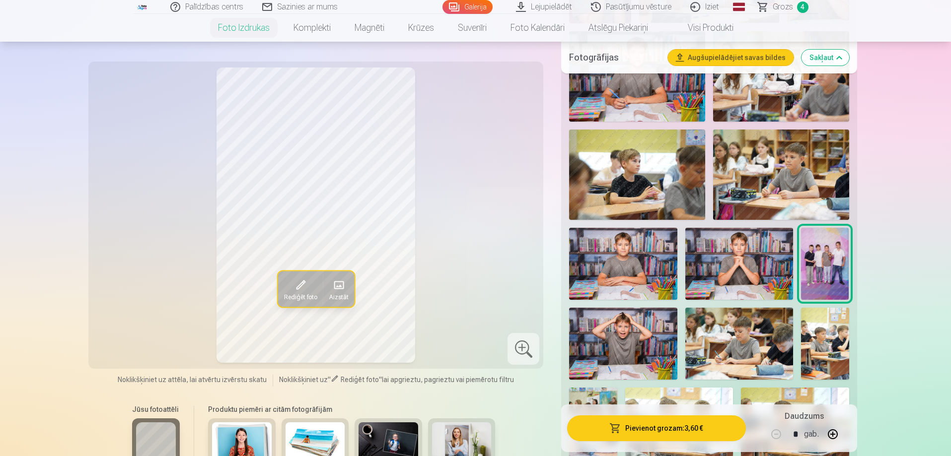
click at [659, 430] on button "Pievienot grozam : 3,60 €" at bounding box center [656, 428] width 178 height 26
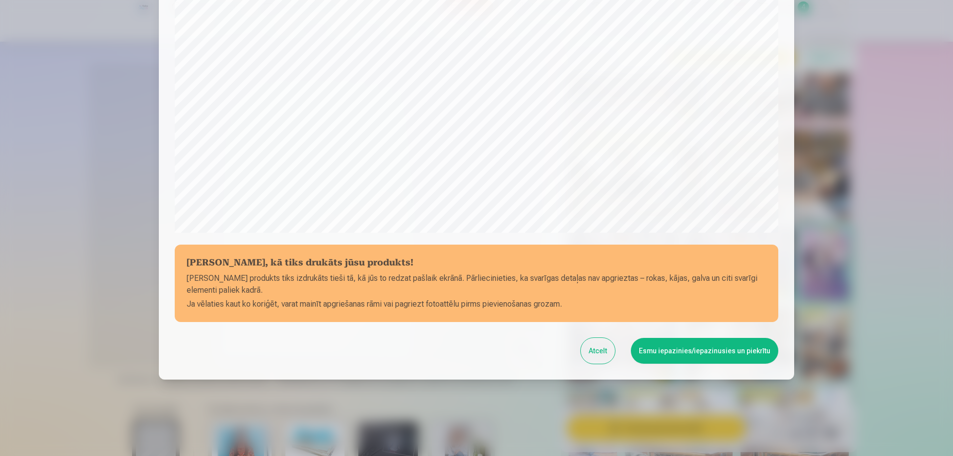
scroll to position [259, 0]
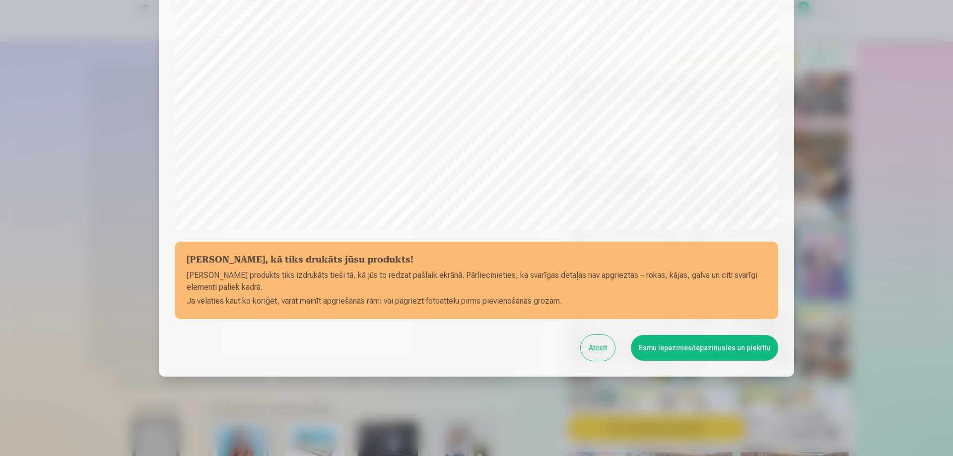
click at [687, 344] on button "Esmu iepazinies/iepazinusies un piekrītu" at bounding box center [704, 348] width 147 height 26
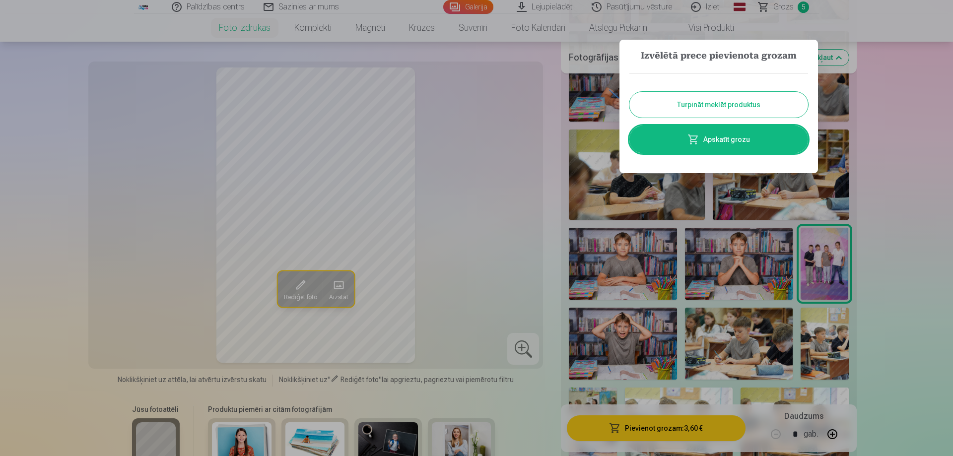
click at [715, 135] on link "Apskatīt grozu" at bounding box center [718, 140] width 179 height 28
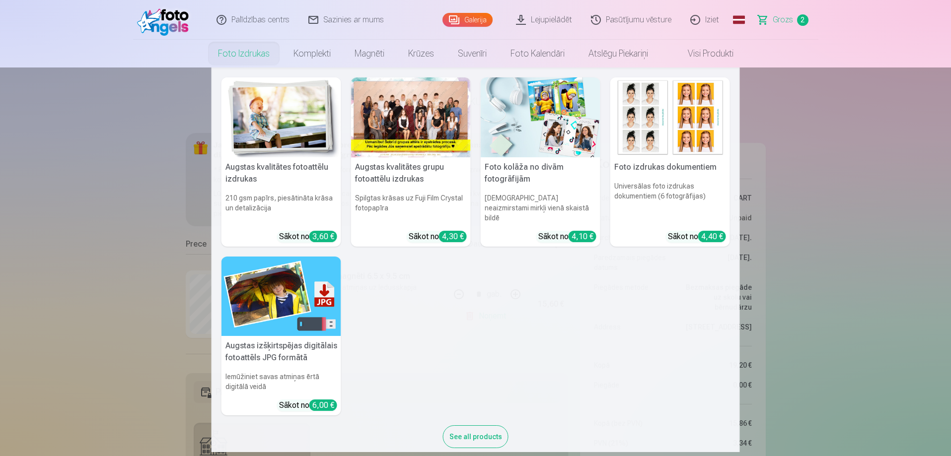
click at [405, 110] on div at bounding box center [411, 117] width 120 height 80
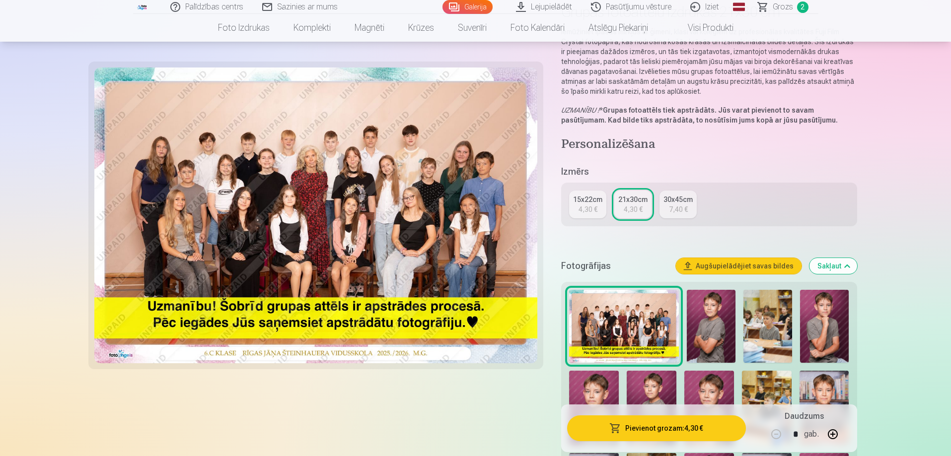
scroll to position [199, 0]
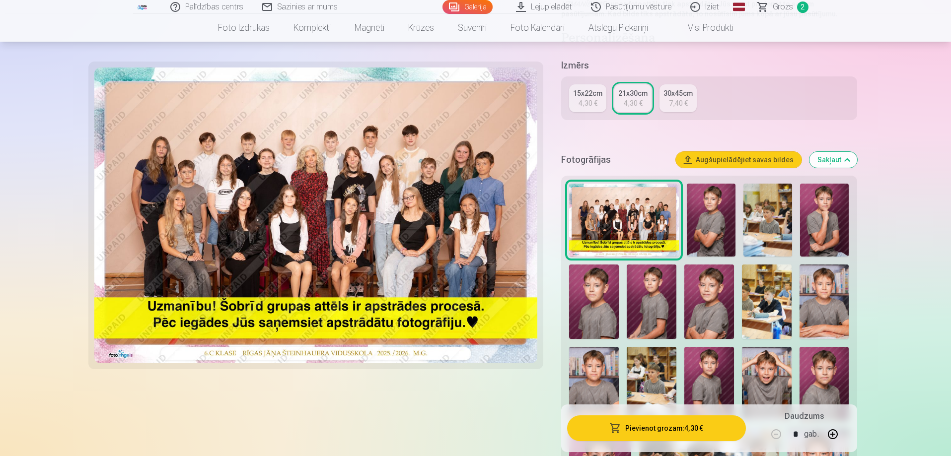
click at [614, 205] on img at bounding box center [624, 220] width 110 height 73
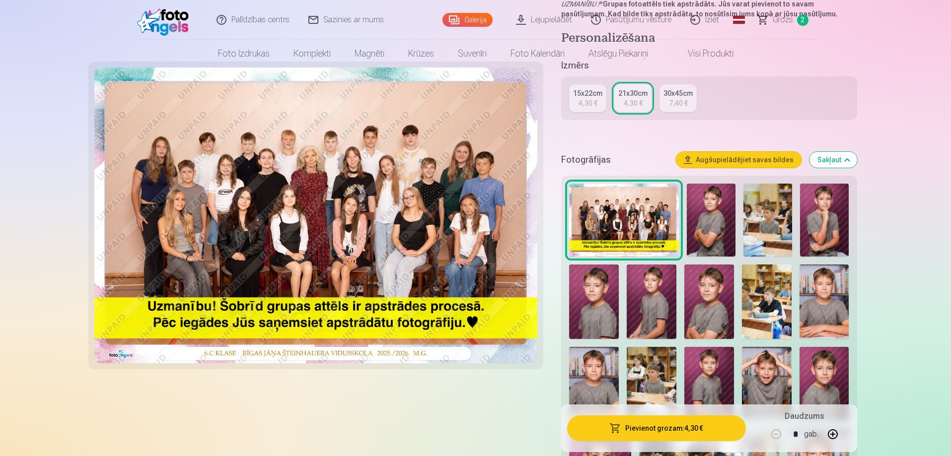
scroll to position [0, 0]
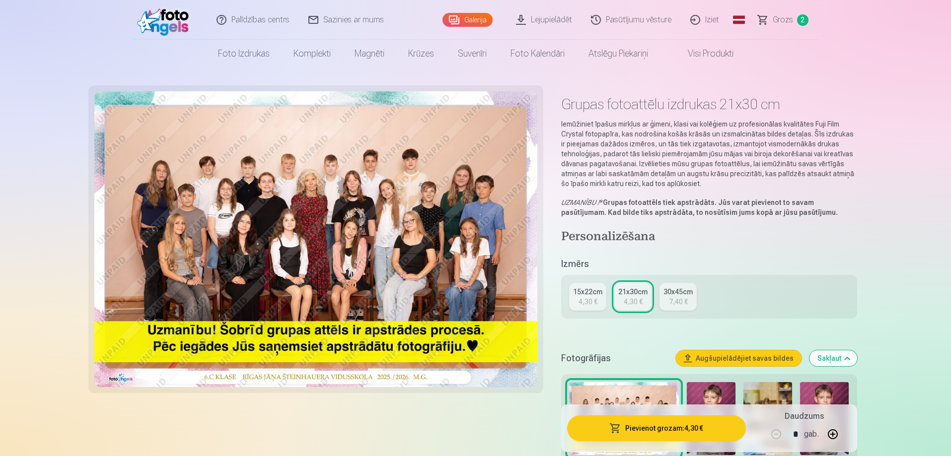
click at [588, 295] on div "15x22cm" at bounding box center [587, 292] width 29 height 10
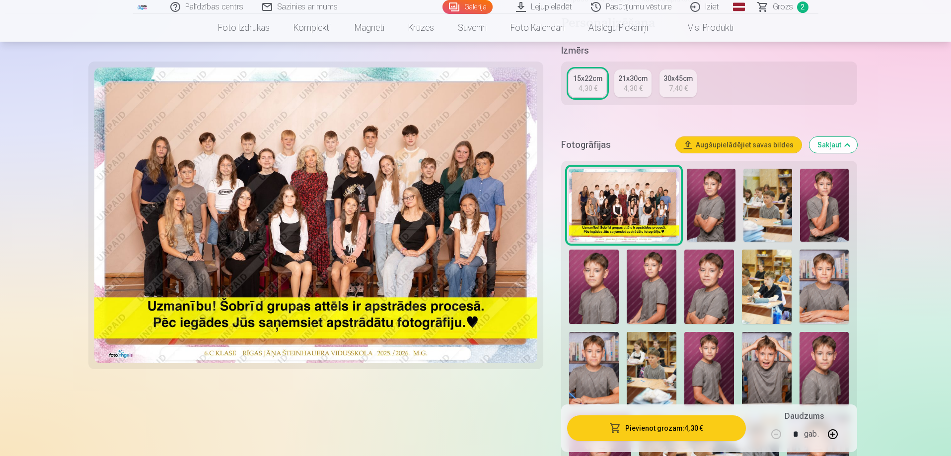
scroll to position [199, 0]
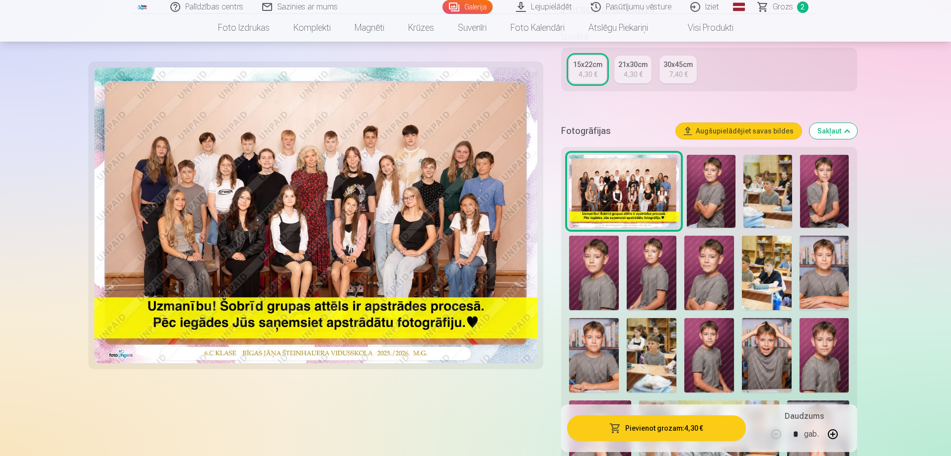
click at [683, 427] on button "Pievienot grozam : 4,30 €" at bounding box center [656, 428] width 178 height 26
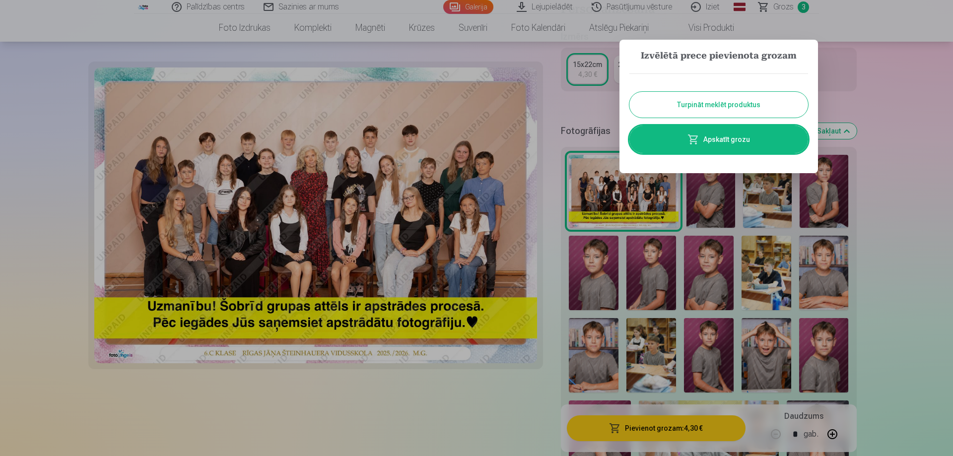
click at [719, 99] on button "Turpināt meklēt produktus" at bounding box center [718, 105] width 179 height 26
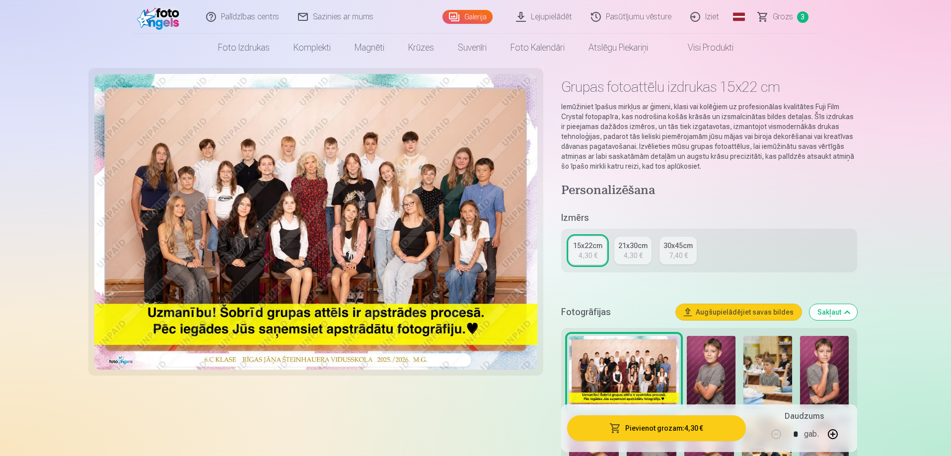
scroll to position [0, 0]
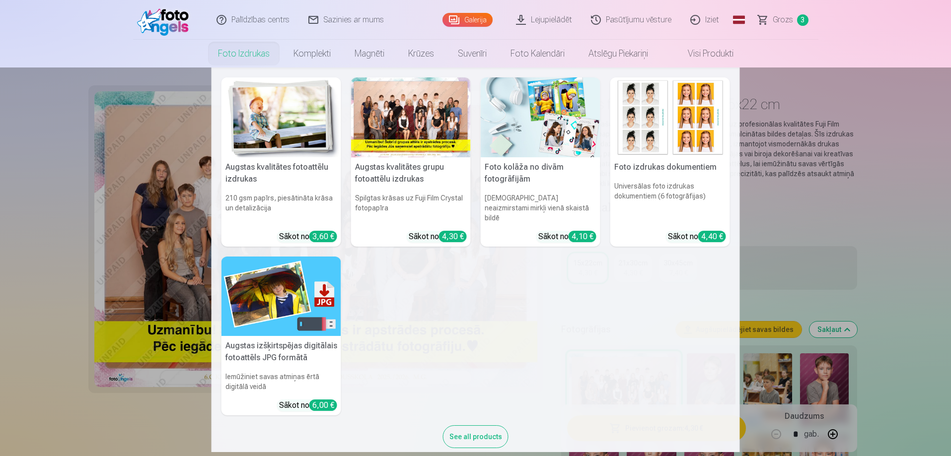
click at [232, 53] on link "Foto izdrukas" at bounding box center [243, 54] width 75 height 28
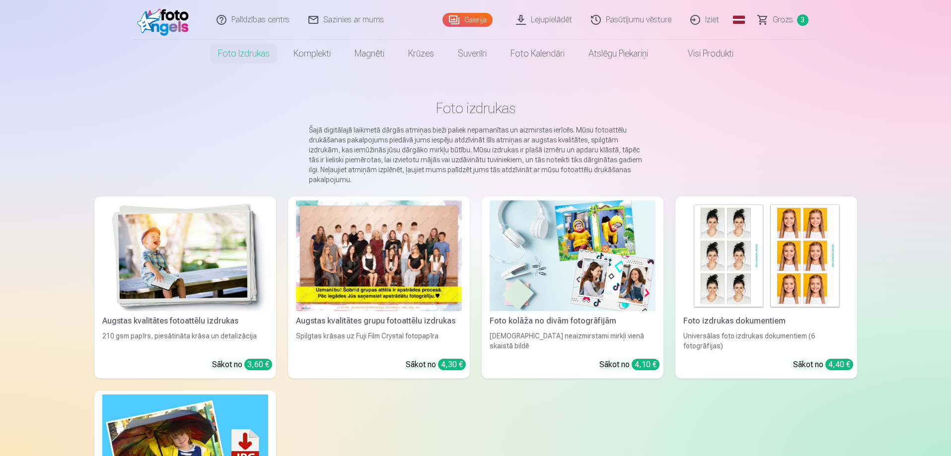
click at [177, 247] on img at bounding box center [185, 256] width 166 height 111
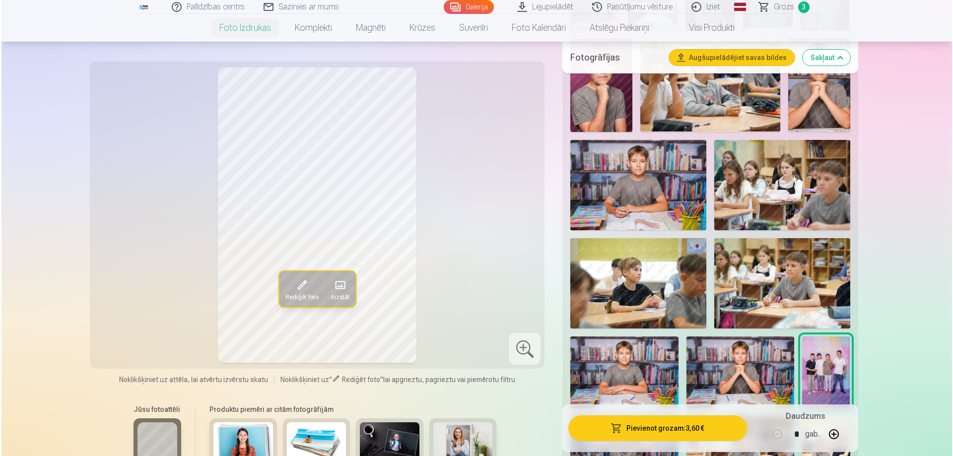
scroll to position [695, 0]
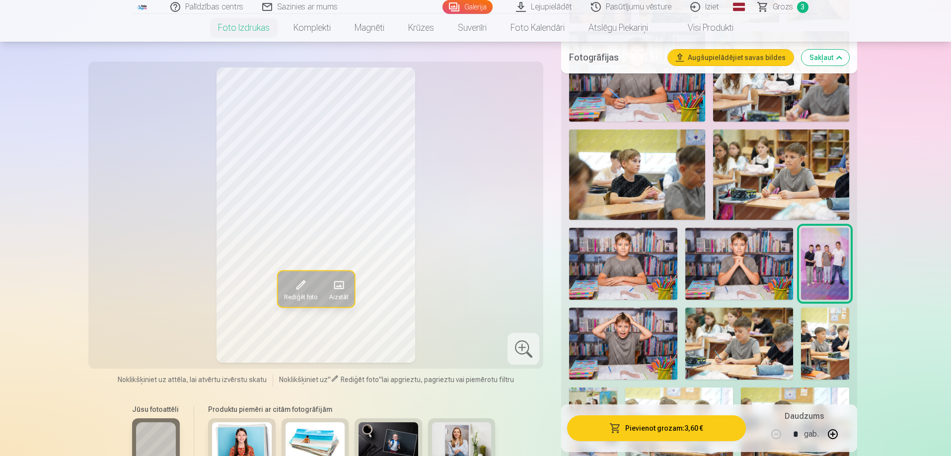
click at [773, 178] on img at bounding box center [781, 175] width 136 height 90
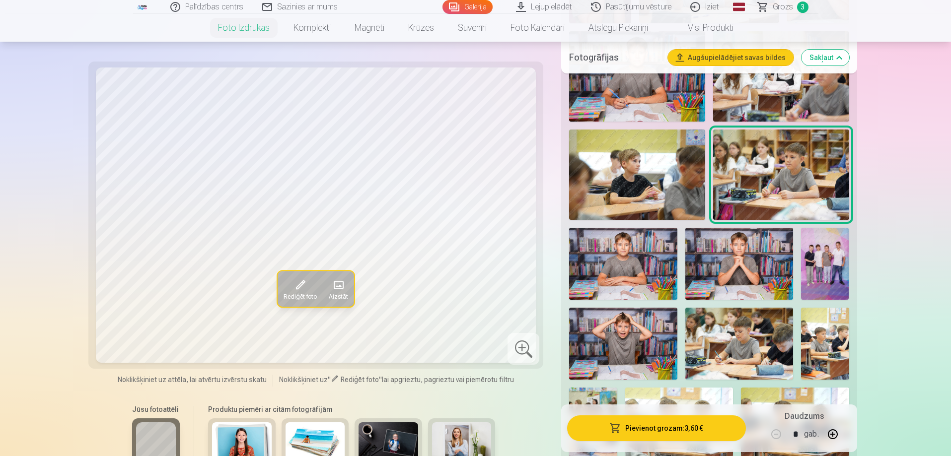
click at [657, 424] on button "Pievienot grozam : 3,60 €" at bounding box center [656, 428] width 178 height 26
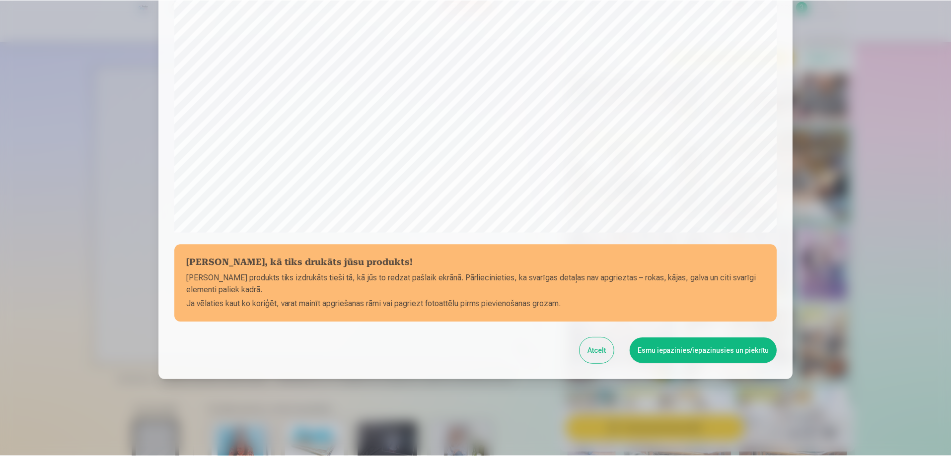
scroll to position [259, 0]
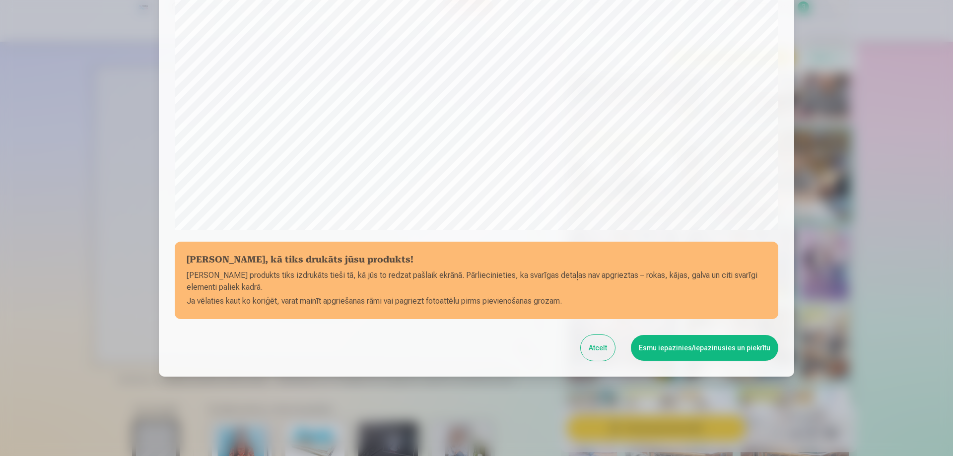
click at [684, 348] on button "Esmu iepazinies/iepazinusies un piekrītu" at bounding box center [704, 348] width 147 height 26
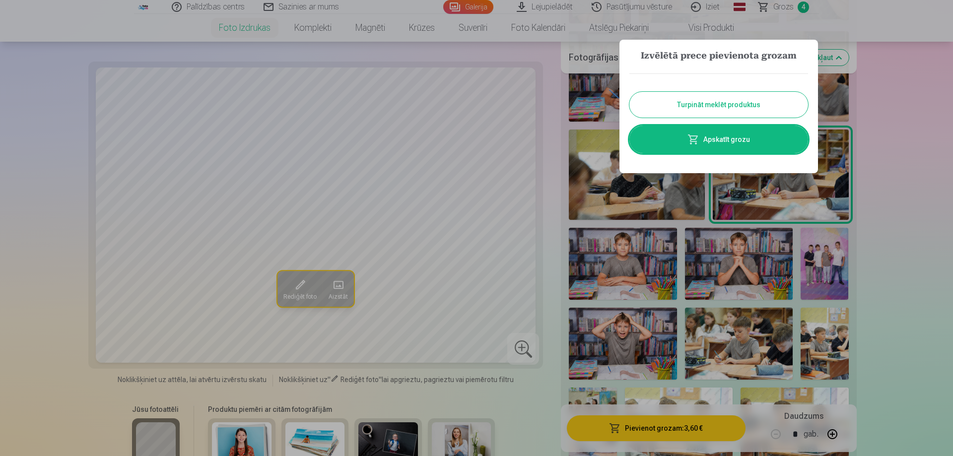
drag, startPoint x: 703, startPoint y: 96, endPoint x: 696, endPoint y: 100, distance: 7.6
click at [702, 97] on button "Turpināt meklēt produktus" at bounding box center [718, 105] width 179 height 26
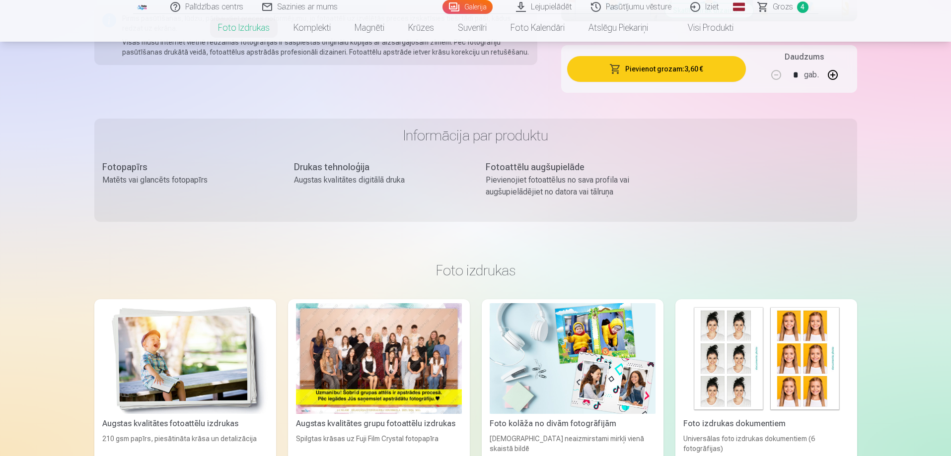
scroll to position [1390, 0]
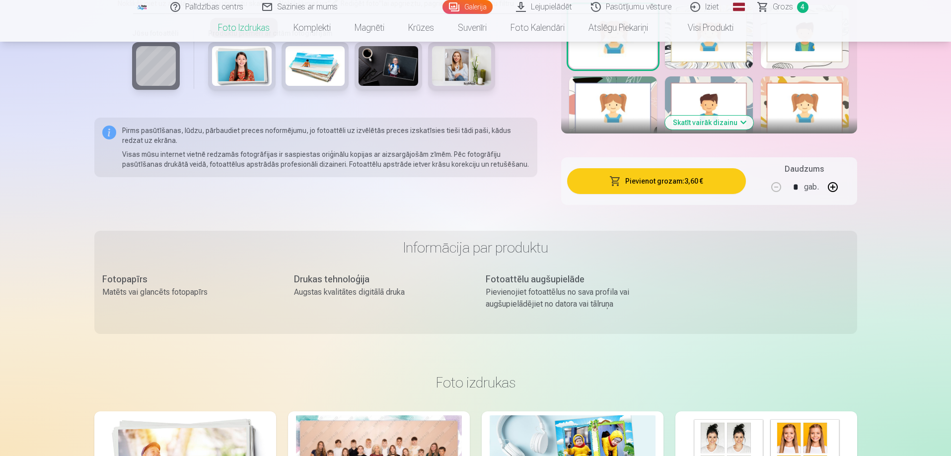
click at [776, 4] on span "Grozs" at bounding box center [782, 7] width 20 height 12
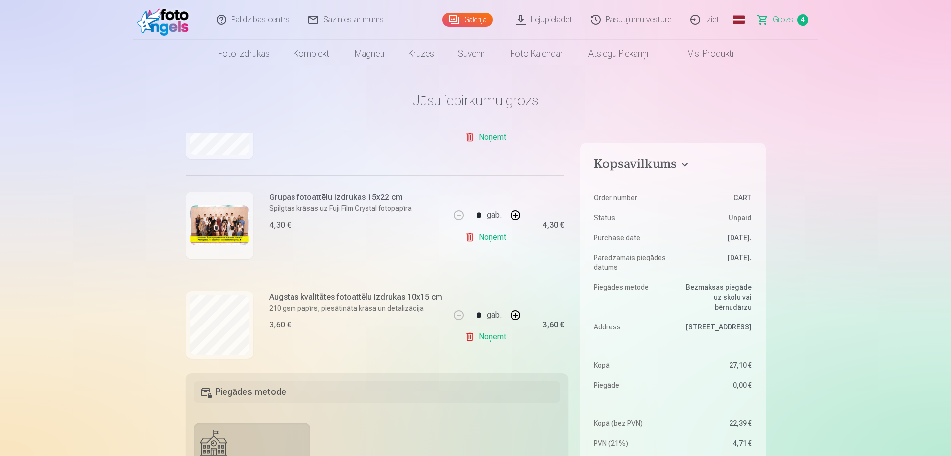
scroll to position [294, 0]
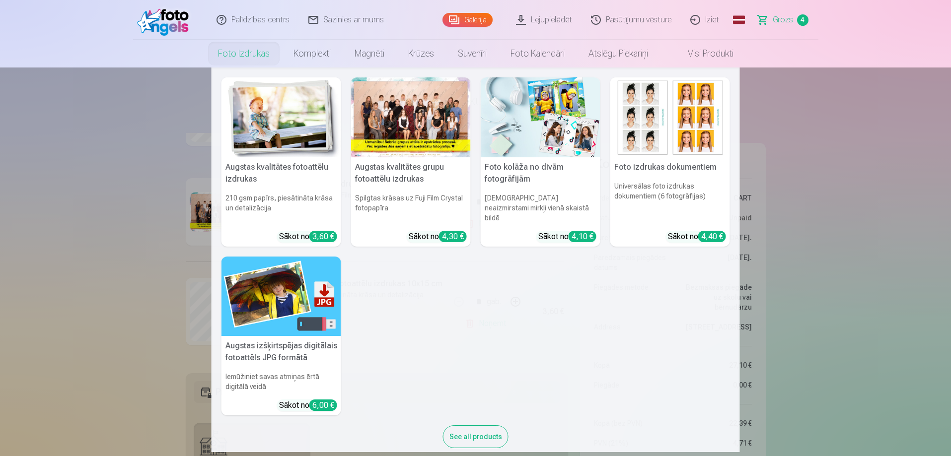
click at [230, 53] on link "Foto izdrukas" at bounding box center [243, 54] width 75 height 28
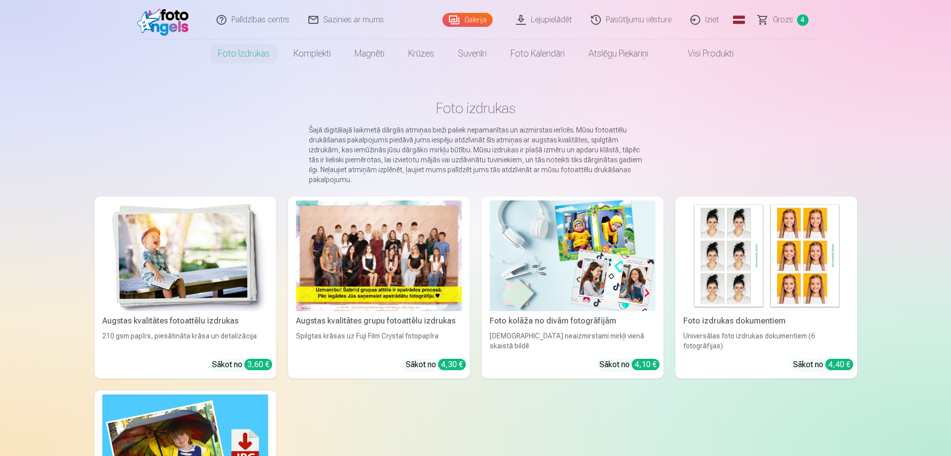
click at [160, 249] on img at bounding box center [185, 256] width 166 height 111
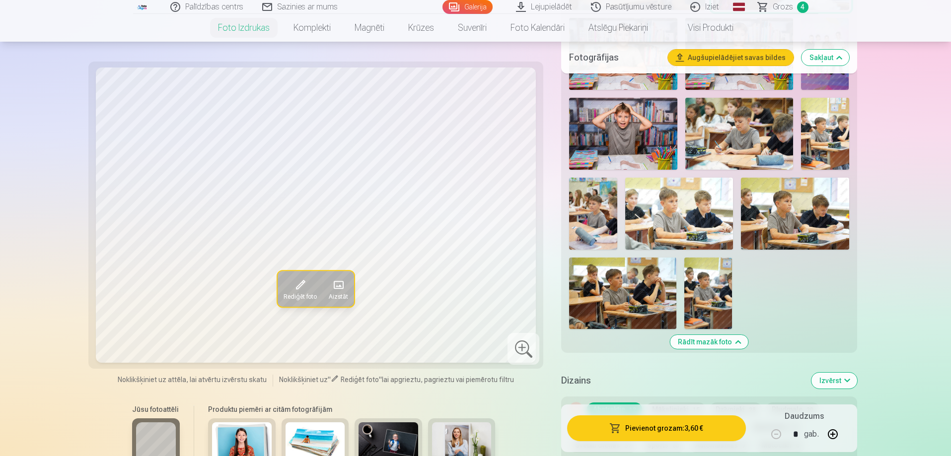
scroll to position [844, 0]
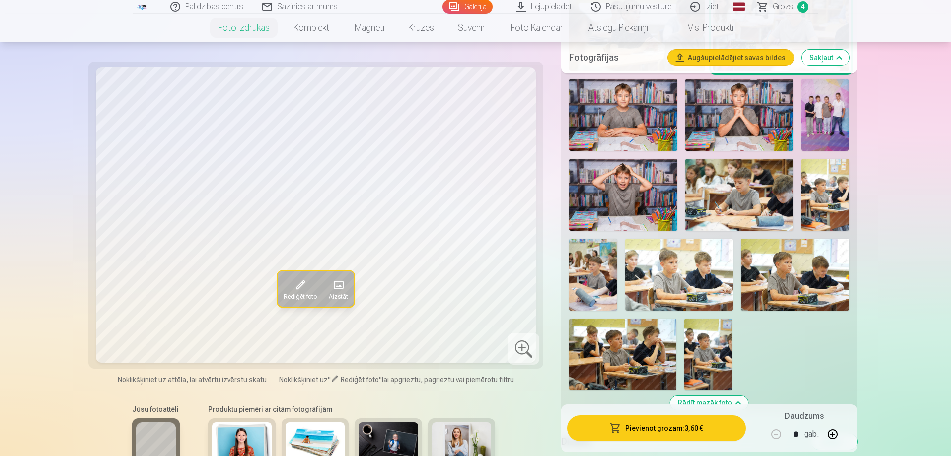
click at [823, 191] on img at bounding box center [825, 195] width 48 height 72
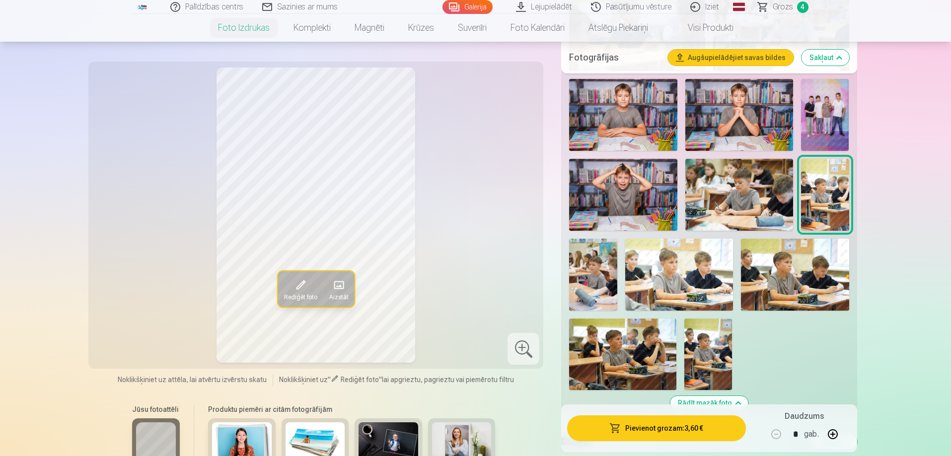
click at [713, 268] on img at bounding box center [679, 275] width 108 height 72
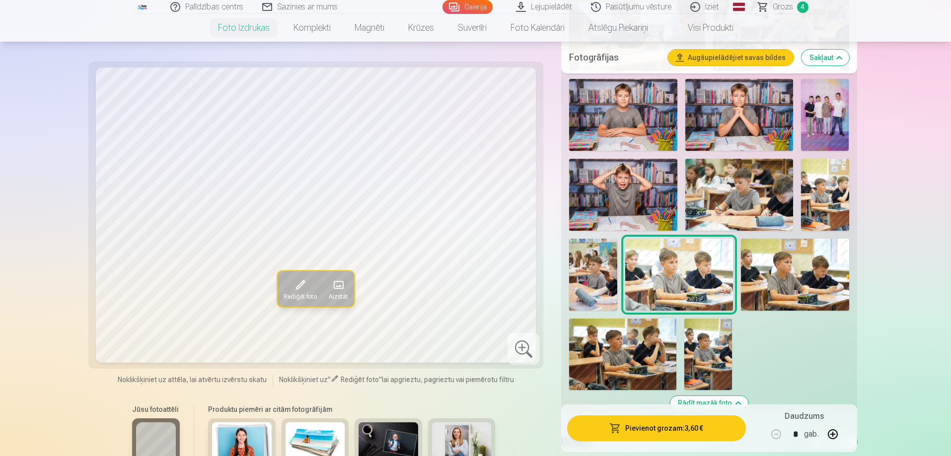
click at [810, 284] on img at bounding box center [795, 275] width 108 height 72
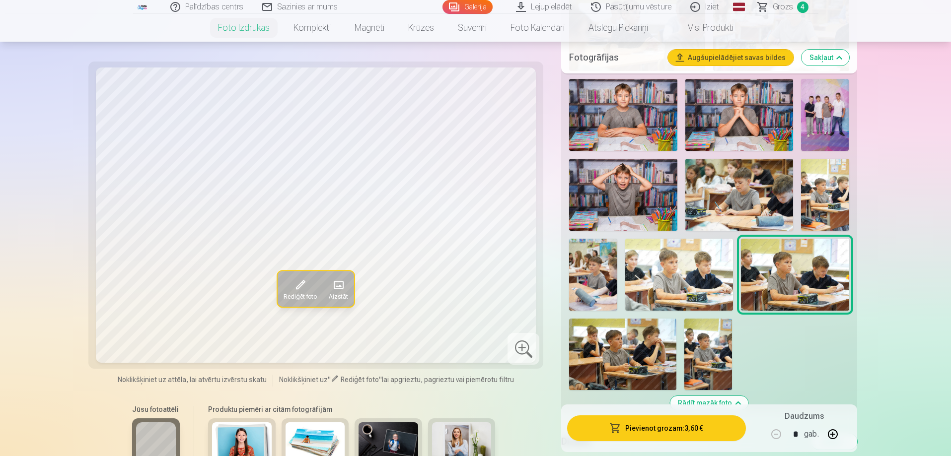
click at [591, 292] on img at bounding box center [593, 275] width 48 height 72
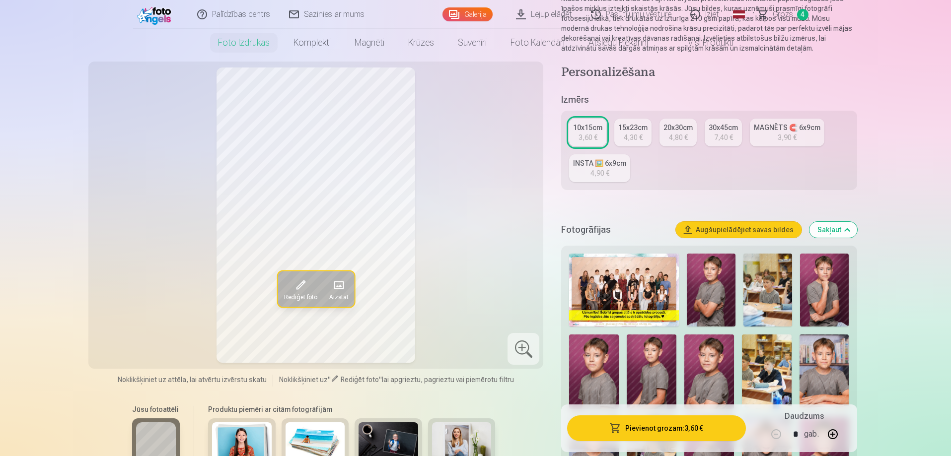
scroll to position [0, 0]
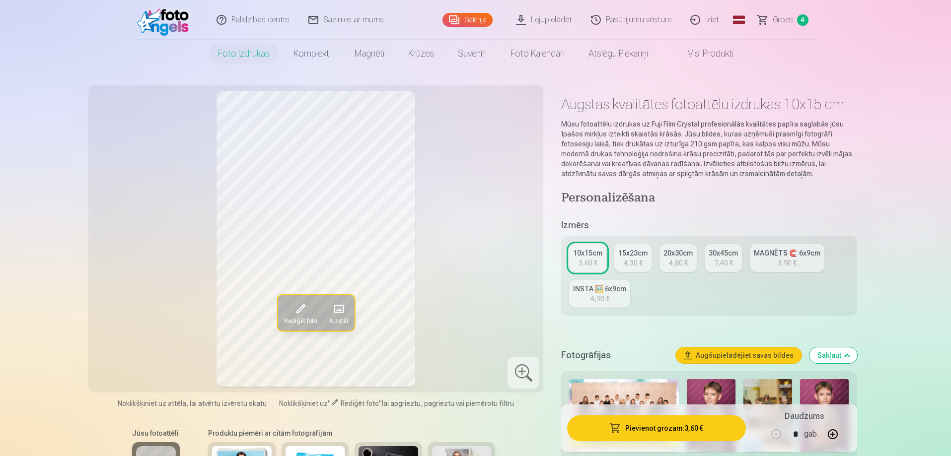
click at [774, 19] on span "Grozs" at bounding box center [782, 20] width 20 height 12
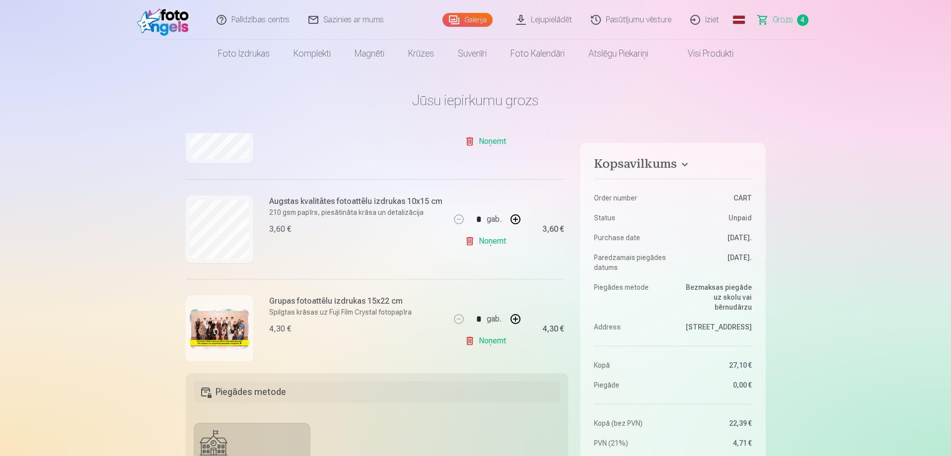
scroll to position [199, 0]
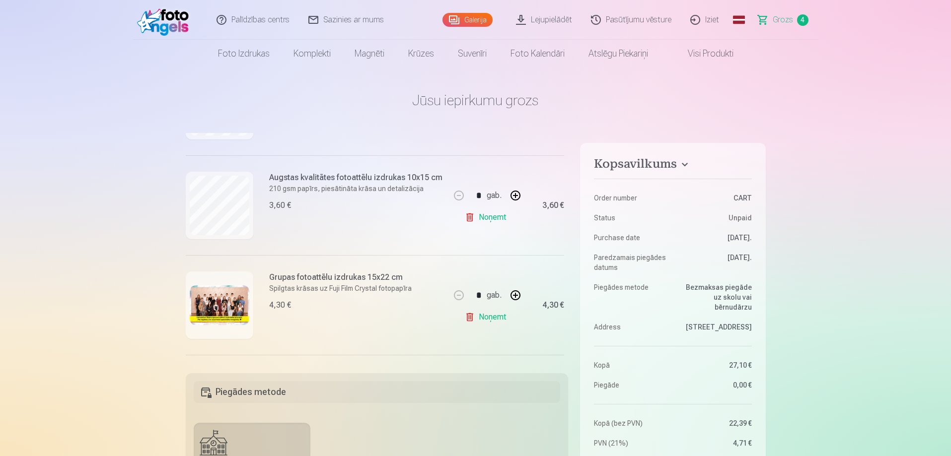
click at [487, 220] on link "Noņemt" at bounding box center [487, 217] width 45 height 20
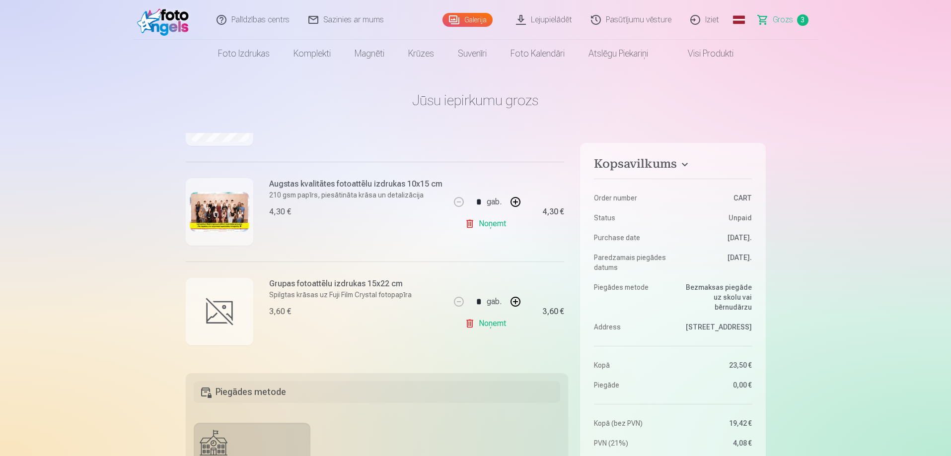
scroll to position [195, 0]
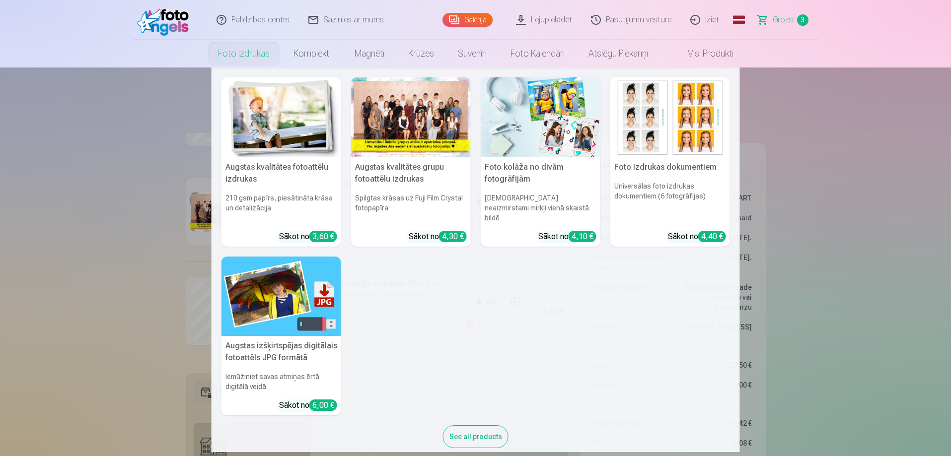
click at [248, 50] on link "Foto izdrukas" at bounding box center [243, 54] width 75 height 28
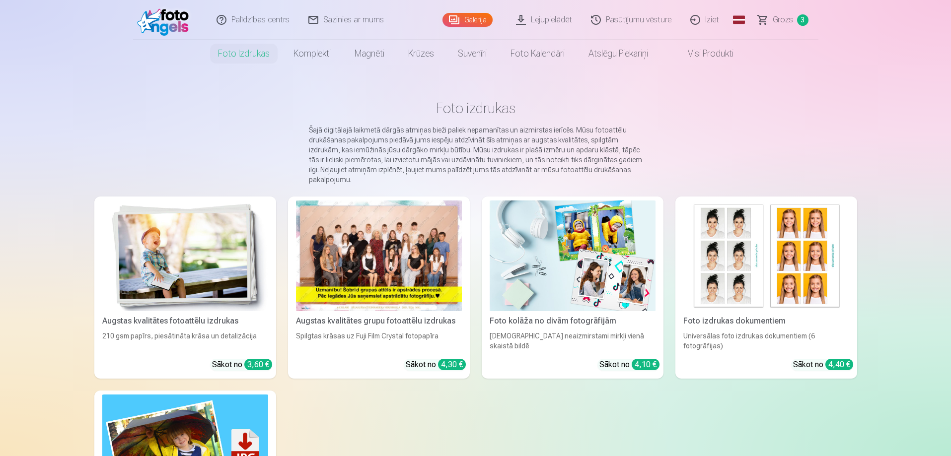
click at [152, 271] on img at bounding box center [185, 256] width 166 height 111
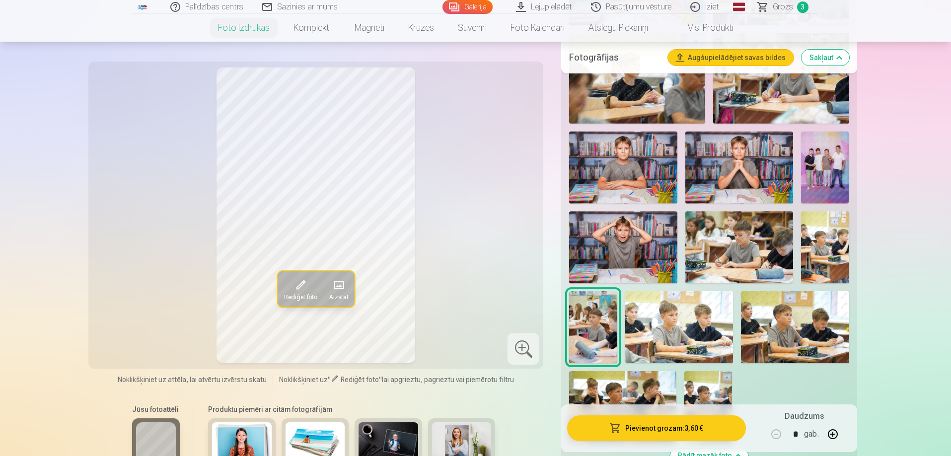
scroll to position [745, 0]
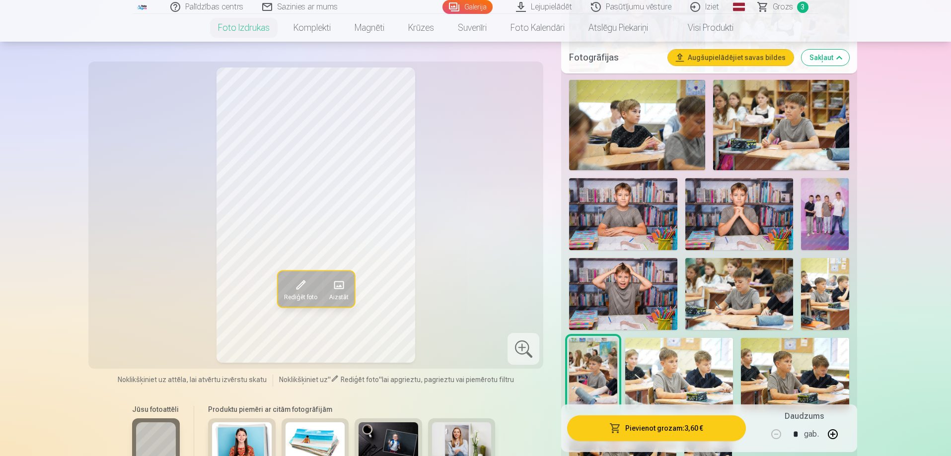
click at [821, 224] on img at bounding box center [825, 214] width 48 height 72
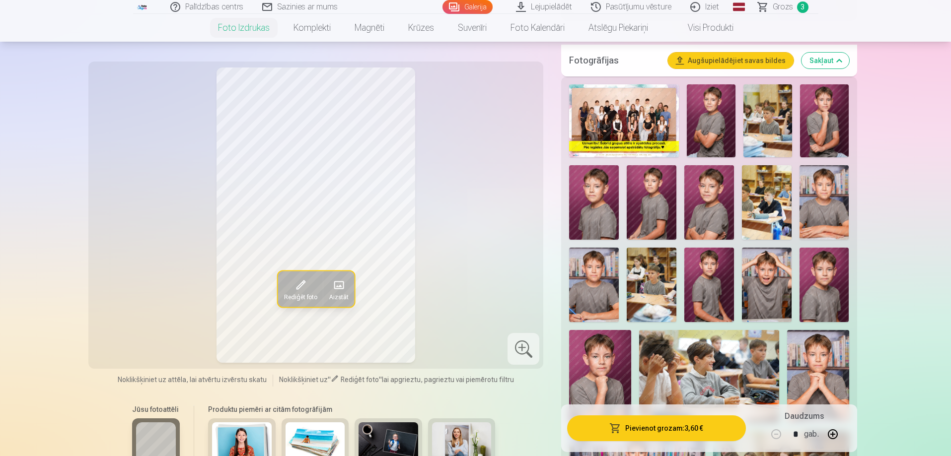
scroll to position [50, 0]
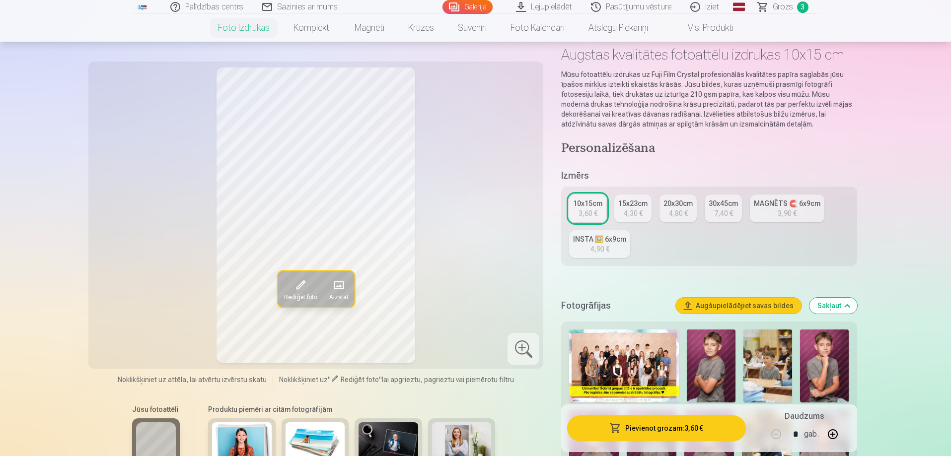
click at [627, 207] on div "15x23cm" at bounding box center [632, 204] width 29 height 10
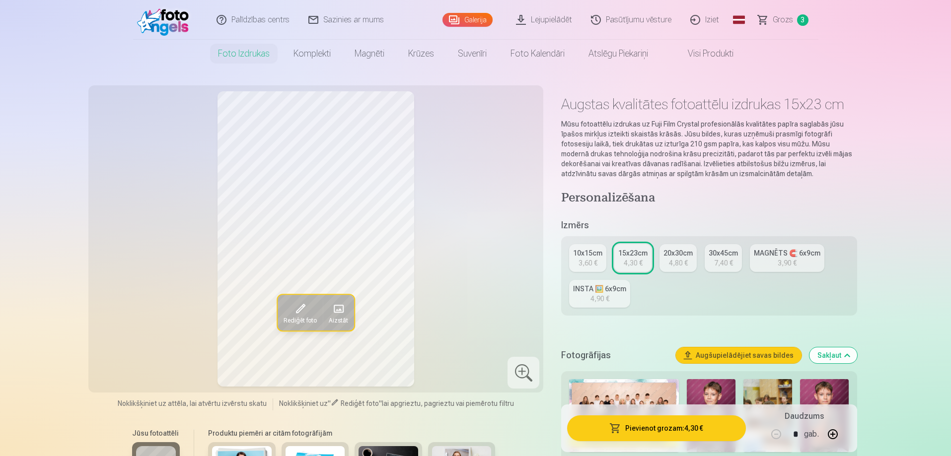
click at [289, 311] on button "Rediģēt foto" at bounding box center [299, 313] width 45 height 36
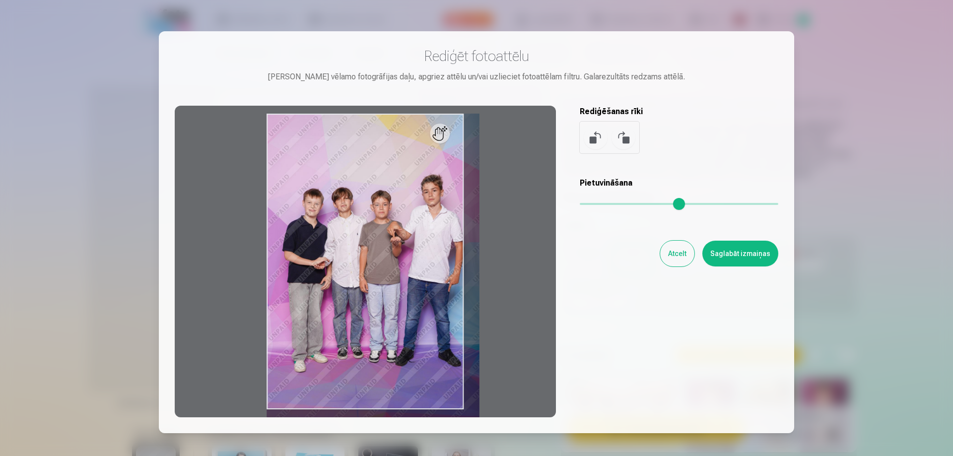
drag, startPoint x: 586, startPoint y: 203, endPoint x: 598, endPoint y: 221, distance: 21.6
click at [598, 205] on input "range" at bounding box center [679, 204] width 199 height 2
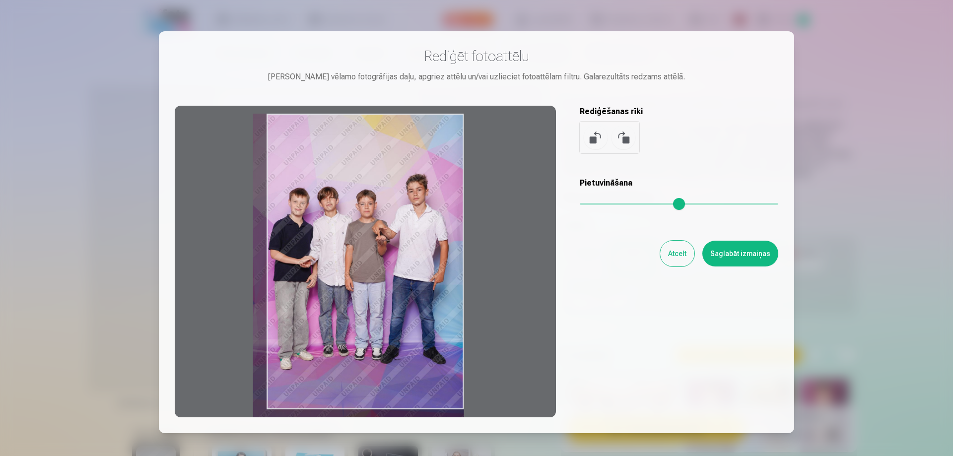
drag, startPoint x: 393, startPoint y: 274, endPoint x: 377, endPoint y: 298, distance: 28.9
click at [376, 298] on div at bounding box center [365, 262] width 381 height 312
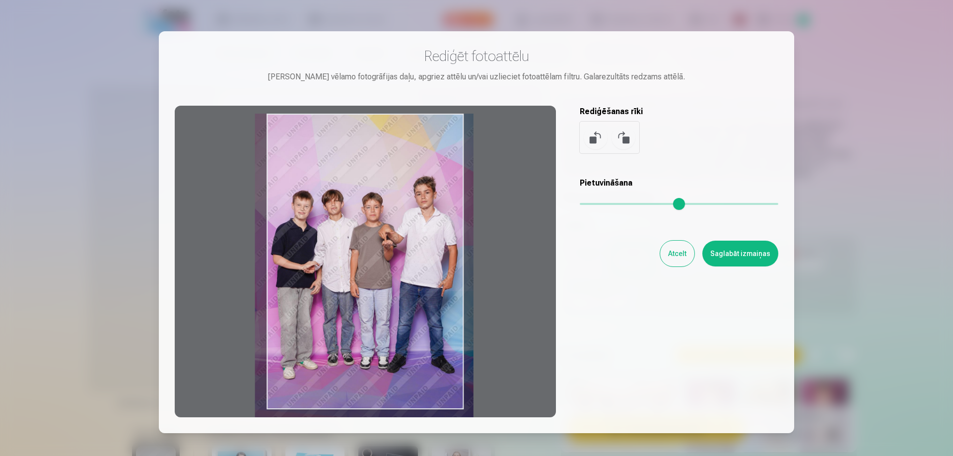
drag, startPoint x: 595, startPoint y: 203, endPoint x: 604, endPoint y: 231, distance: 29.2
click at [604, 205] on input "range" at bounding box center [679, 204] width 199 height 2
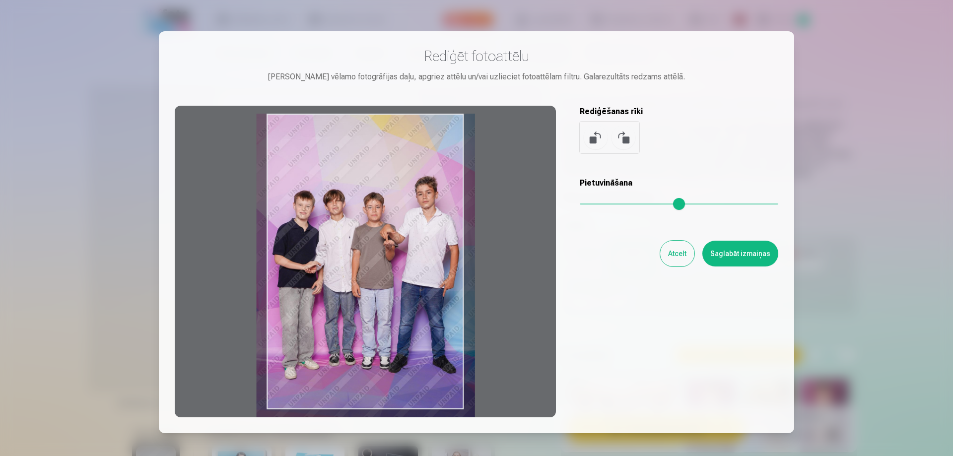
drag, startPoint x: 380, startPoint y: 287, endPoint x: 382, endPoint y: 308, distance: 21.4
click at [382, 308] on div at bounding box center [365, 262] width 381 height 312
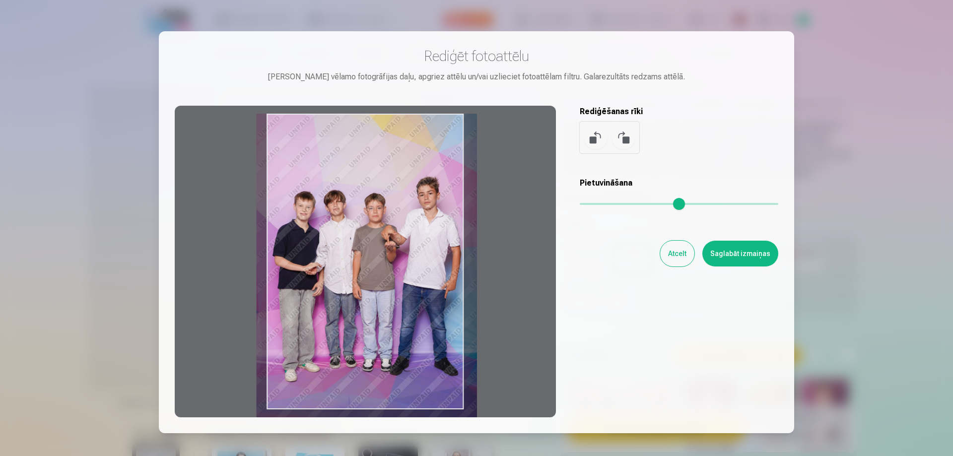
drag, startPoint x: 603, startPoint y: 207, endPoint x: 608, endPoint y: 209, distance: 5.5
click at [608, 205] on input "range" at bounding box center [679, 204] width 199 height 2
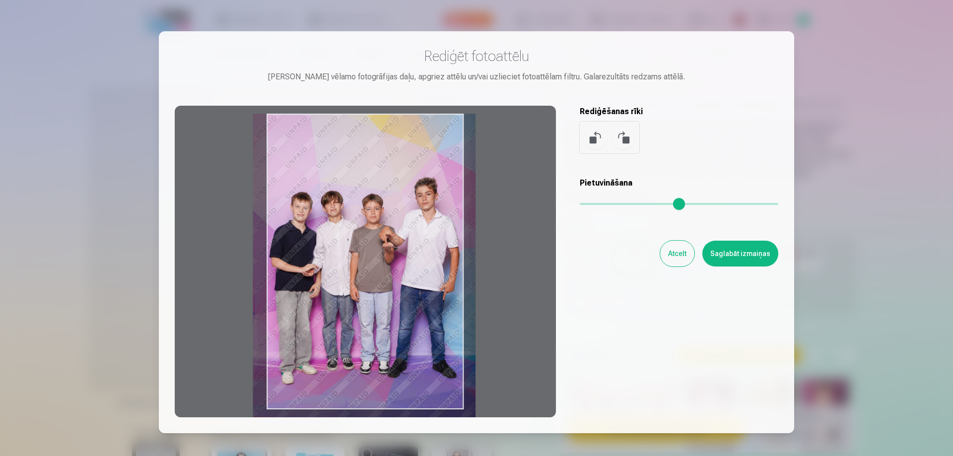
click at [354, 263] on div at bounding box center [365, 262] width 381 height 312
type input "****"
click at [761, 261] on button "Saglabāt izmaiņas" at bounding box center [740, 254] width 76 height 26
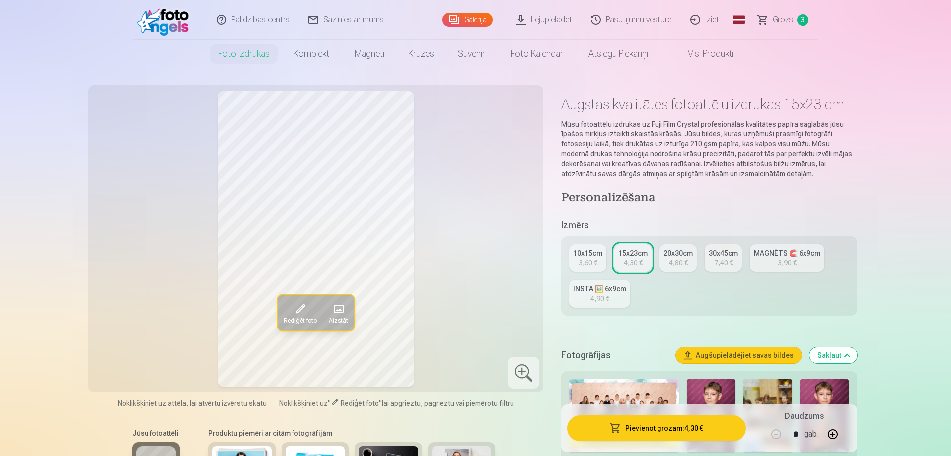
click at [670, 425] on button "Pievienot grozam : 4,30 €" at bounding box center [656, 428] width 178 height 26
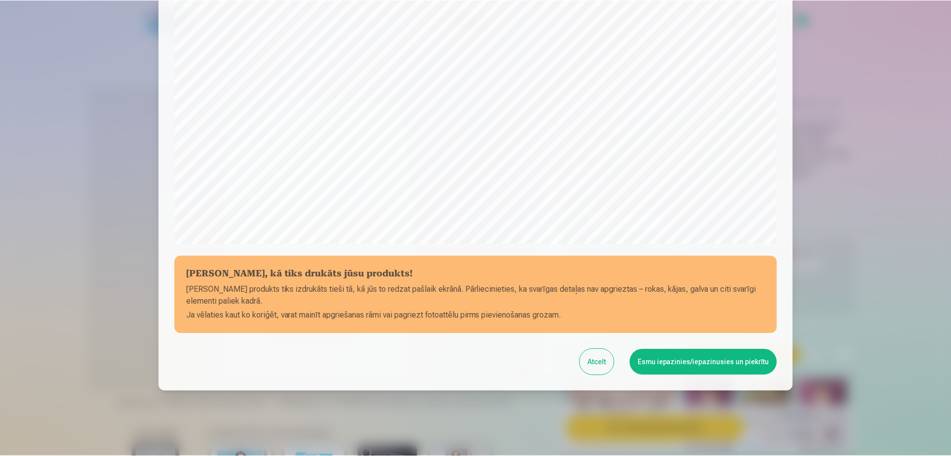
scroll to position [259, 0]
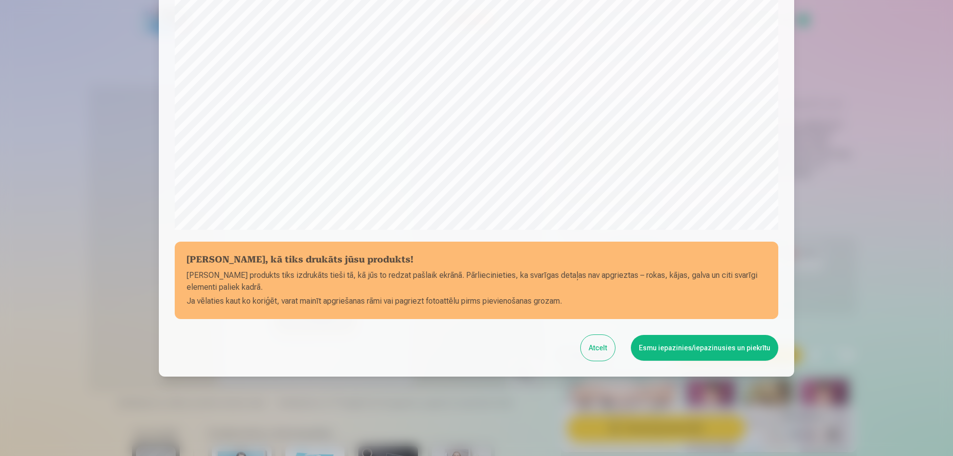
drag, startPoint x: 692, startPoint y: 348, endPoint x: 691, endPoint y: 354, distance: 5.5
click at [692, 349] on button "Esmu iepazinies/iepazinusies un piekrītu" at bounding box center [704, 348] width 147 height 26
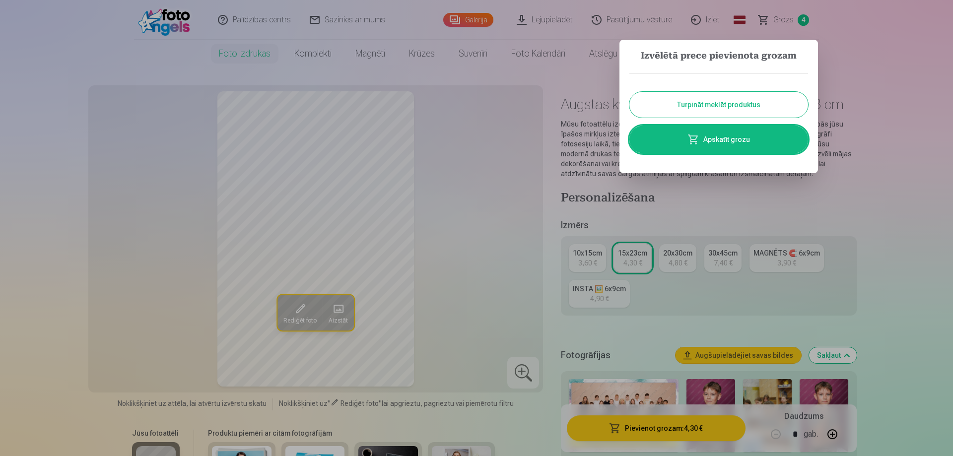
click at [713, 141] on link "Apskatīt grozu" at bounding box center [718, 140] width 179 height 28
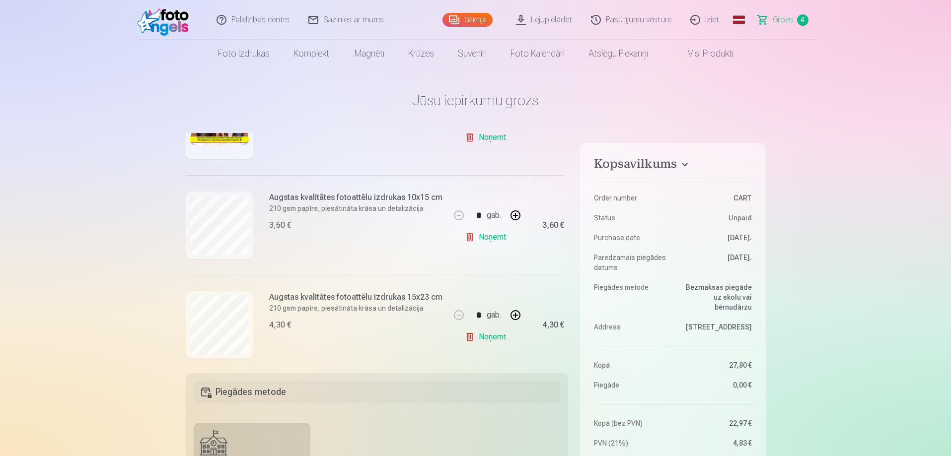
scroll to position [294, 0]
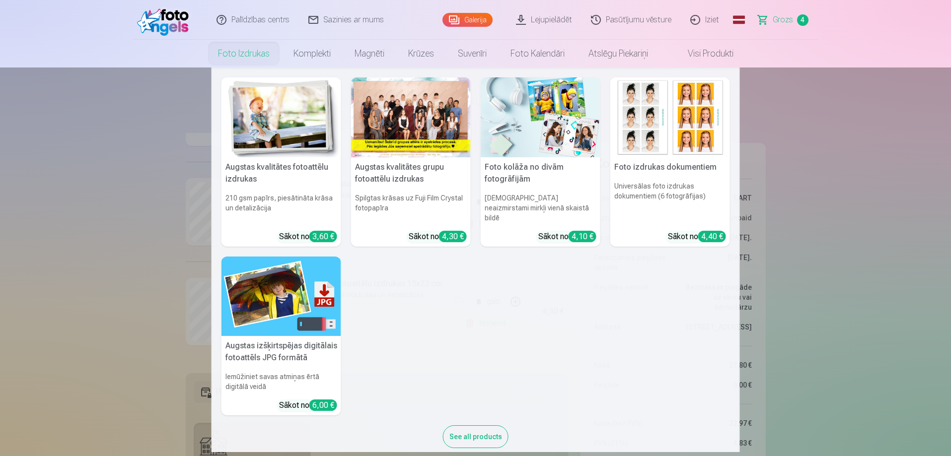
click at [248, 54] on link "Foto izdrukas" at bounding box center [243, 54] width 75 height 28
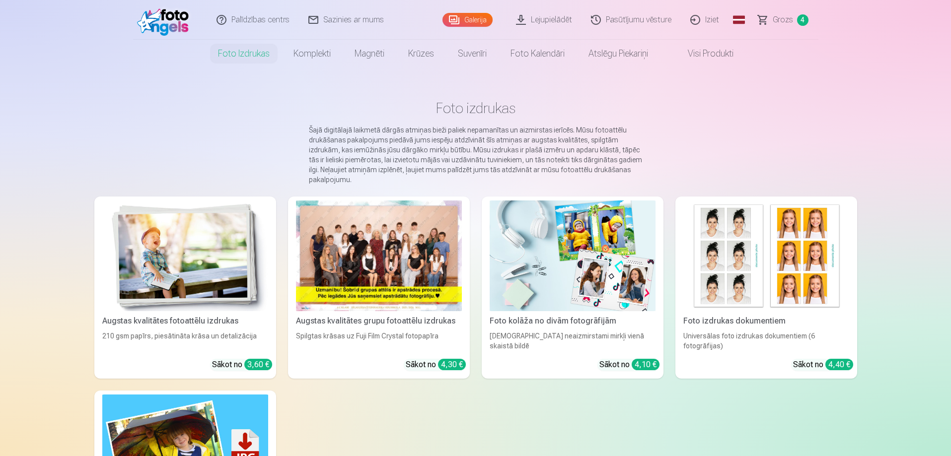
click at [180, 248] on img at bounding box center [185, 256] width 166 height 111
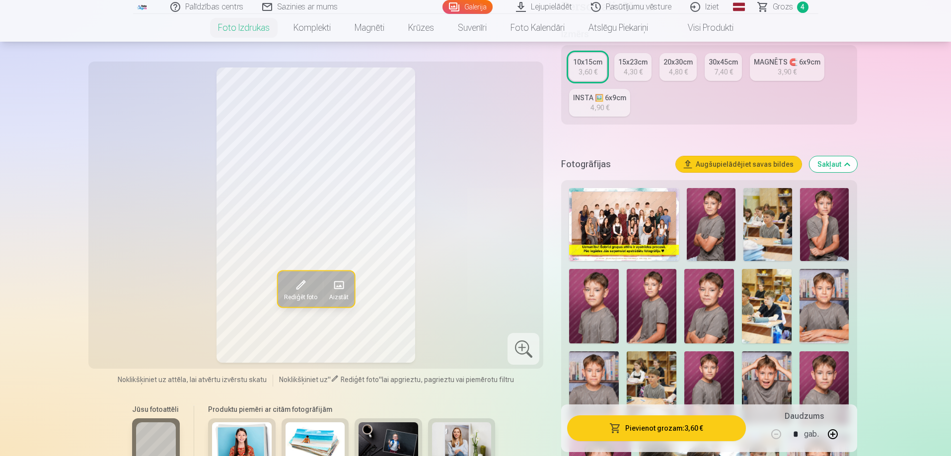
scroll to position [248, 0]
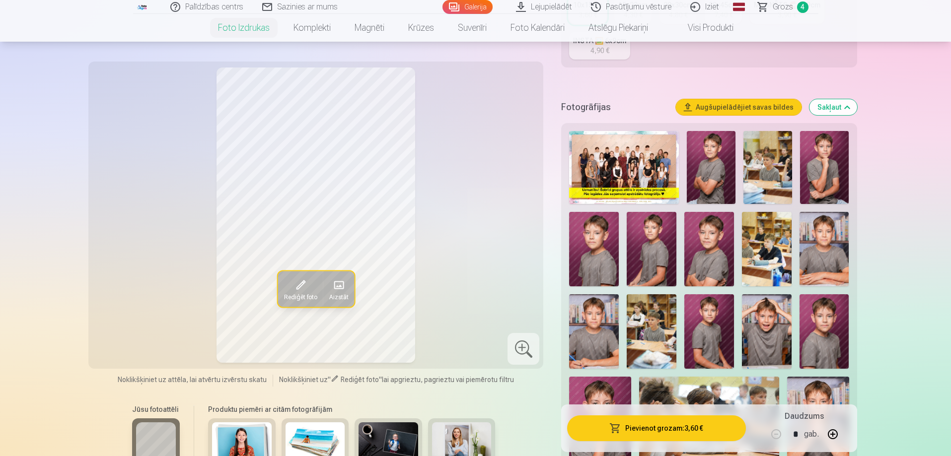
drag, startPoint x: 73, startPoint y: 431, endPoint x: 72, endPoint y: 426, distance: 5.0
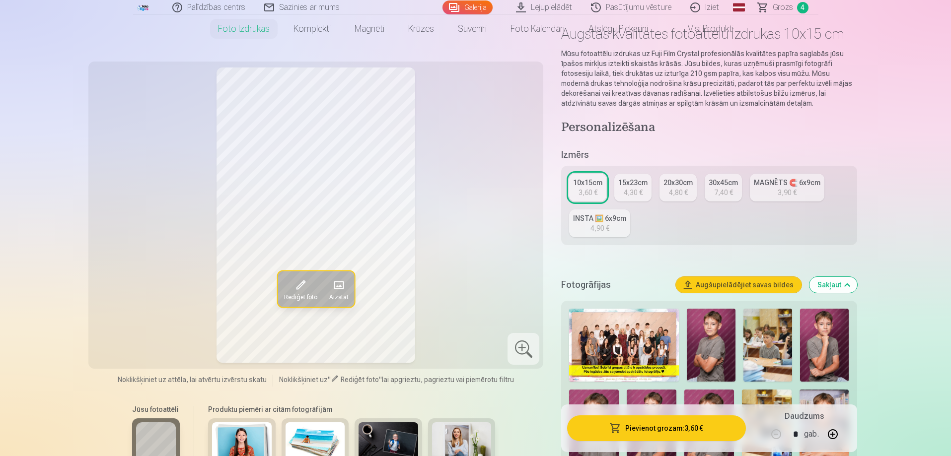
scroll to position [0, 0]
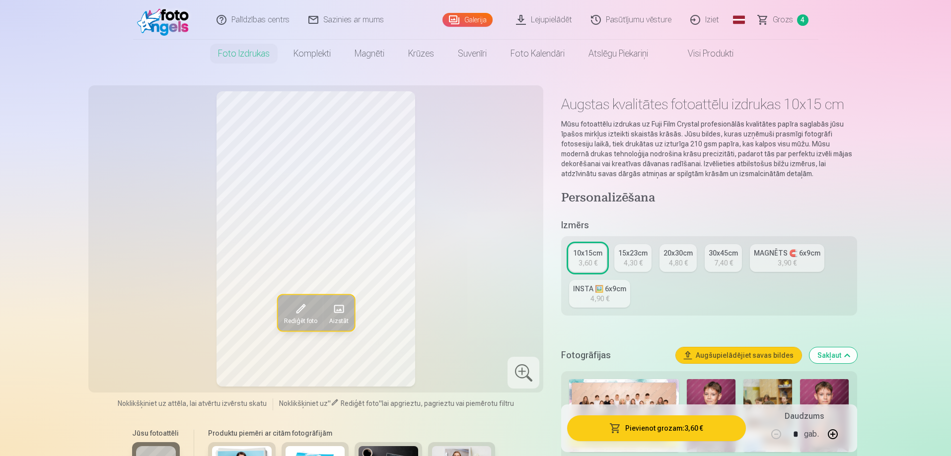
click at [789, 18] on span "Grozs" at bounding box center [782, 20] width 20 height 12
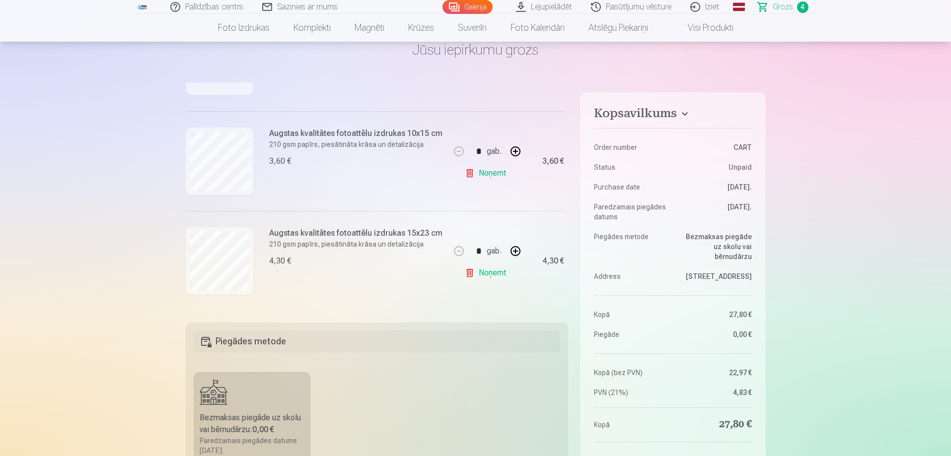
scroll to position [199, 0]
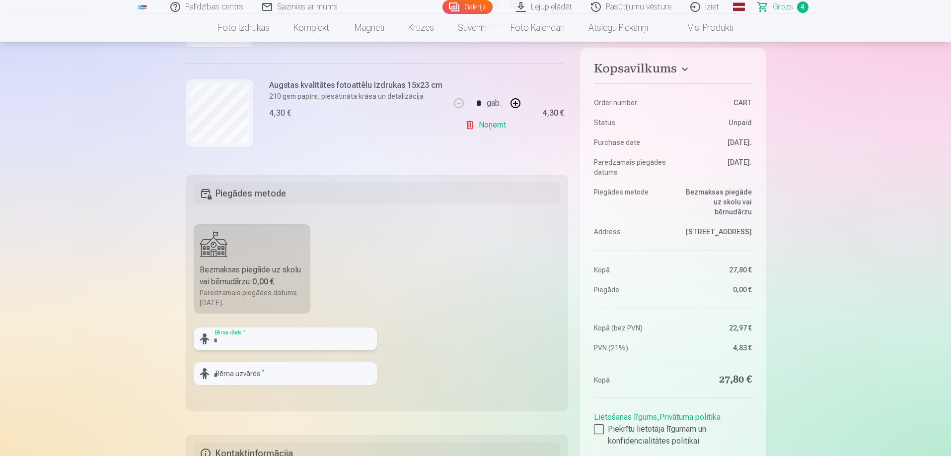
click at [249, 340] on input "text" at bounding box center [285, 339] width 183 height 23
click at [472, 324] on fieldset "Piegādes metode Bezmaksas piegāde uz skolu vai bērnudārzu : 0,00 € Paredzamais …" at bounding box center [377, 293] width 383 height 236
drag, startPoint x: 248, startPoint y: 338, endPoint x: 178, endPoint y: 346, distance: 71.0
click at [256, 338] on input "*******" at bounding box center [285, 339] width 183 height 23
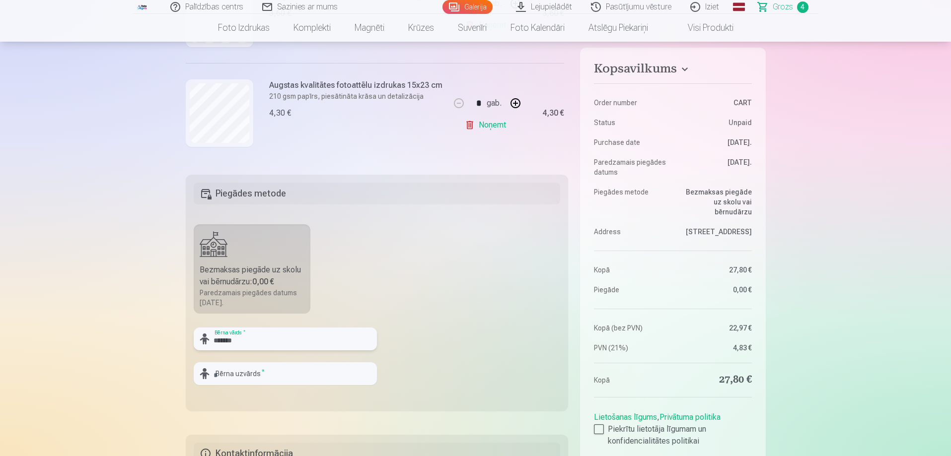
type input "*******"
click at [237, 377] on input "text" at bounding box center [285, 373] width 183 height 23
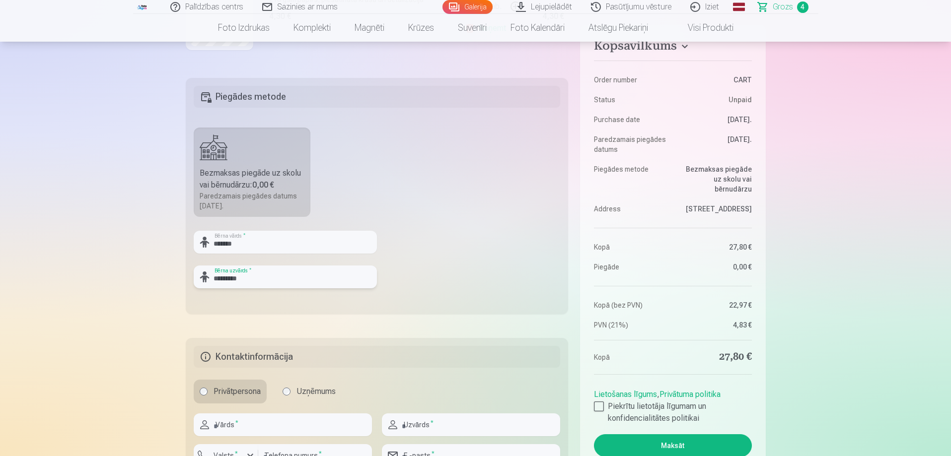
scroll to position [397, 0]
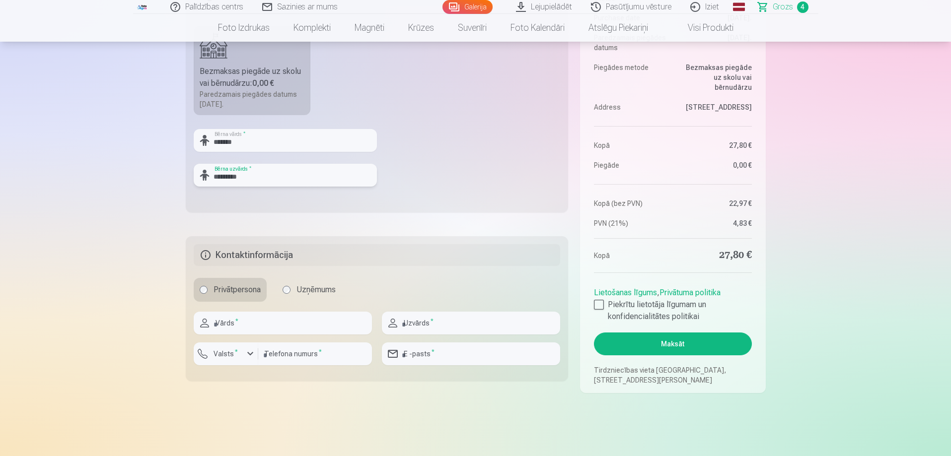
type input "*********"
click at [255, 321] on input "text" at bounding box center [283, 323] width 178 height 23
type input "*****"
type input "*******"
type input "********"
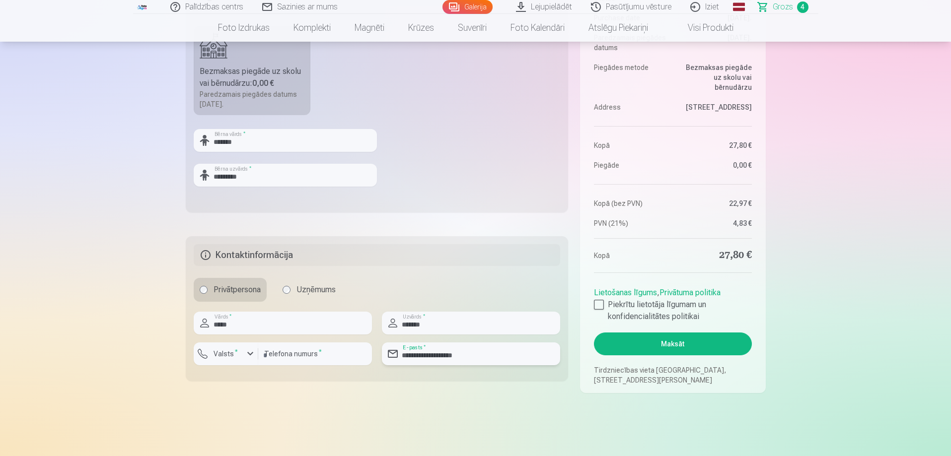
click at [481, 354] on input "**********" at bounding box center [471, 353] width 178 height 23
type input "**********"
click at [598, 307] on div at bounding box center [599, 305] width 10 height 10
click at [675, 345] on button "Maksāt" at bounding box center [672, 344] width 157 height 23
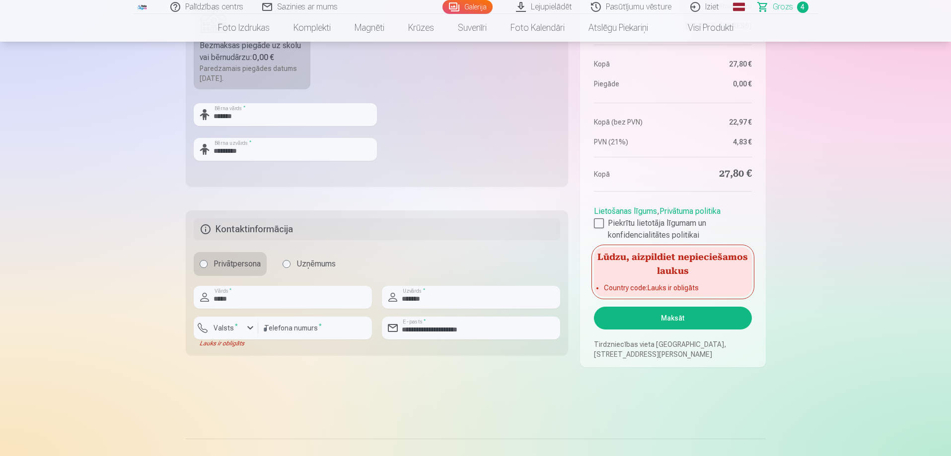
scroll to position [546, 0]
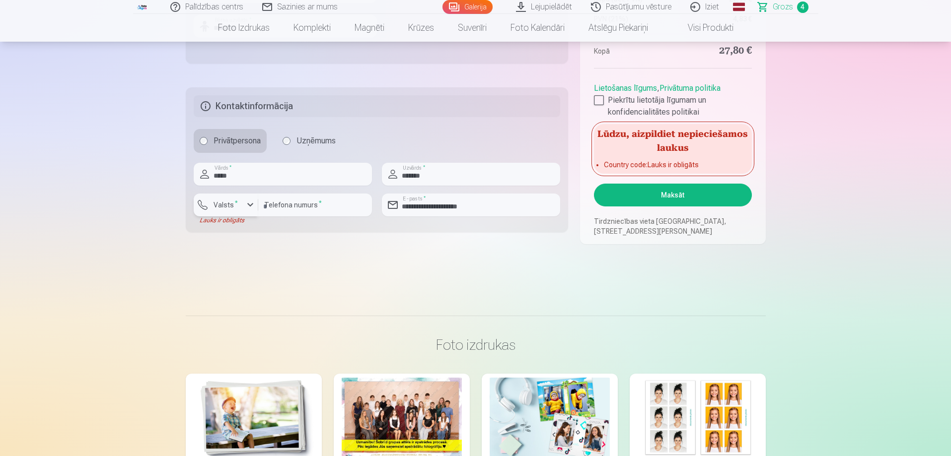
click at [229, 202] on label "Valsts *" at bounding box center [225, 205] width 32 height 10
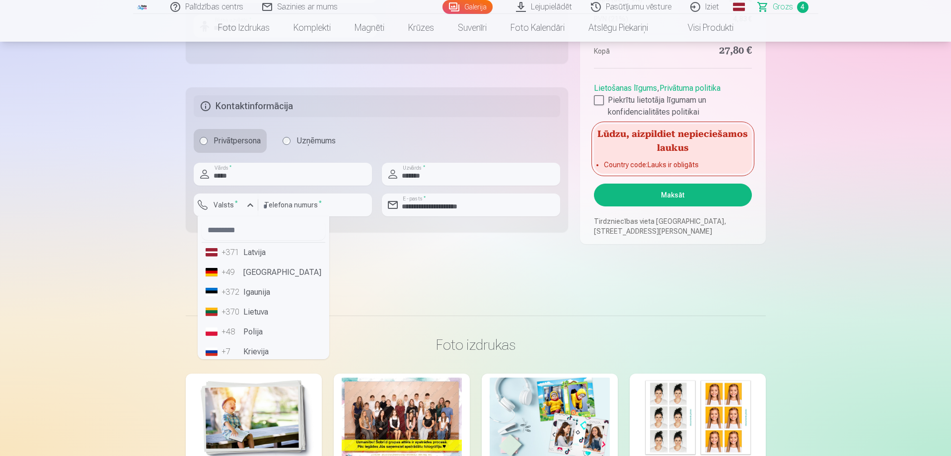
click at [243, 253] on li "+371 Latvija" at bounding box center [264, 253] width 124 height 20
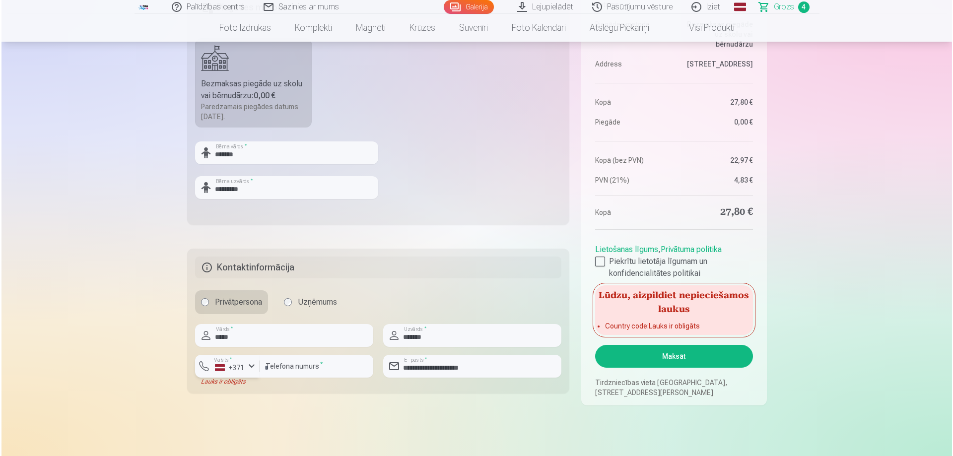
scroll to position [347, 0]
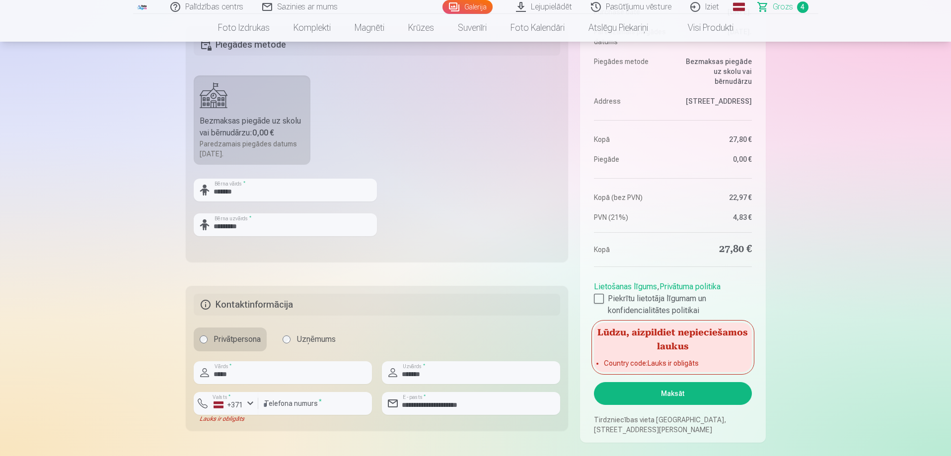
click at [680, 394] on button "Maksāt" at bounding box center [672, 393] width 157 height 23
